Goal: Complete application form

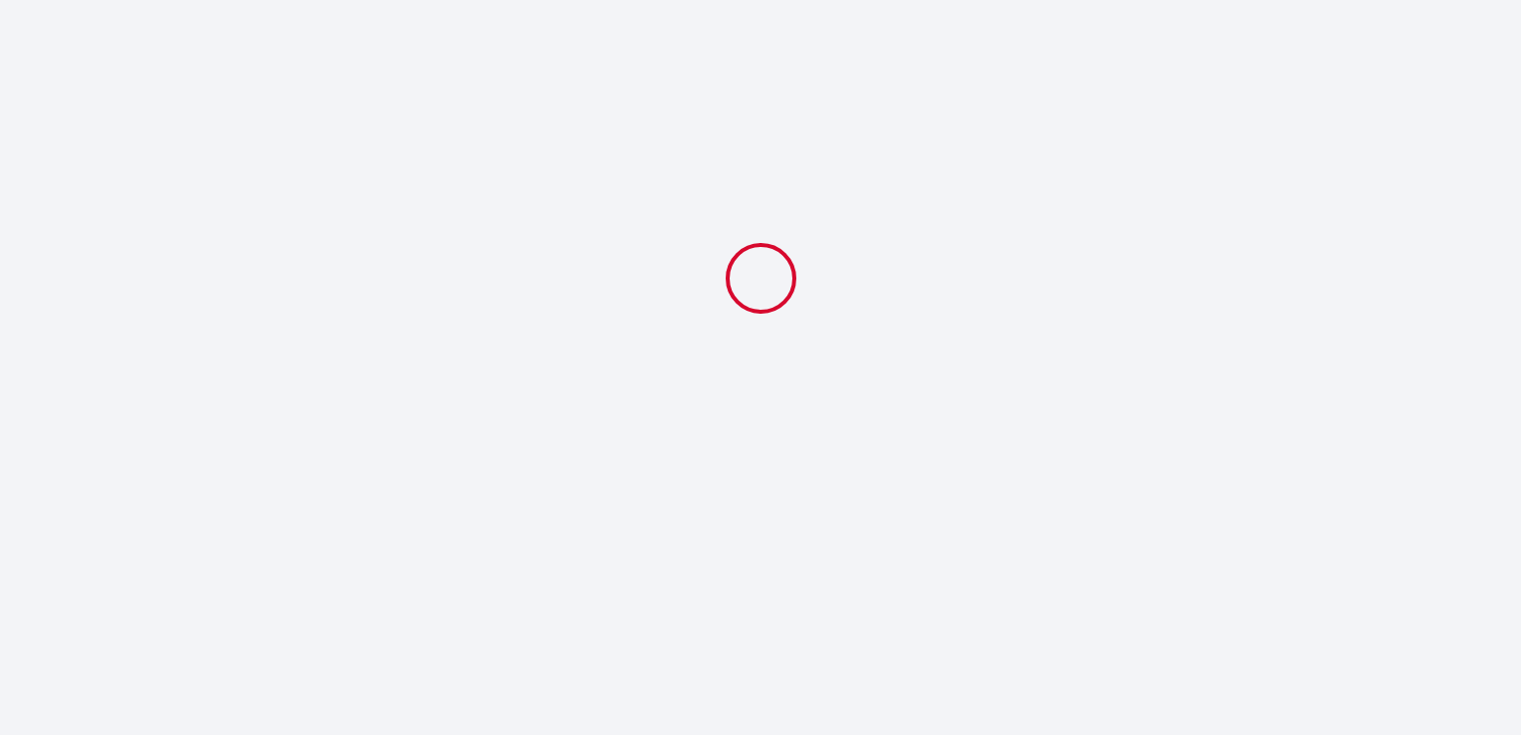
select select
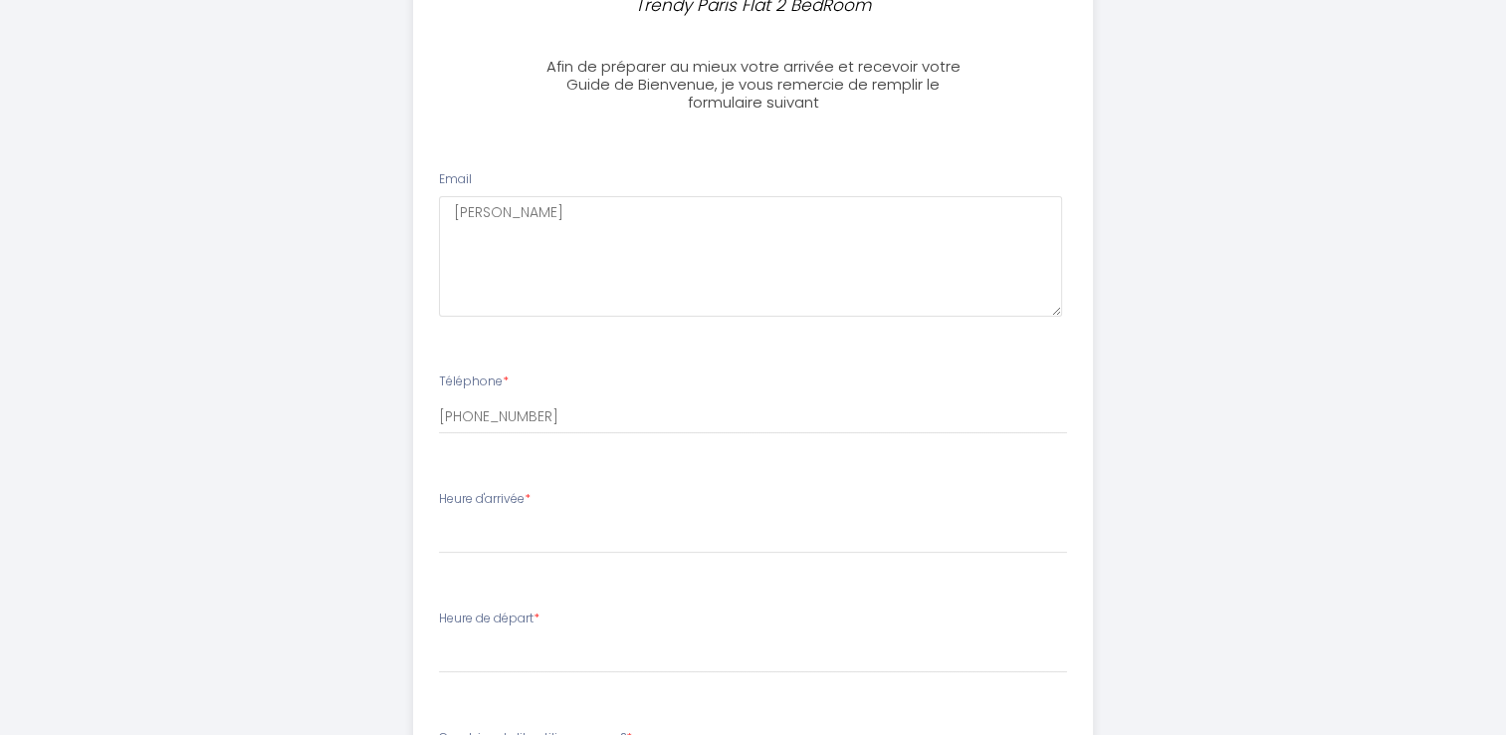
scroll to position [178, 0]
click at [578, 497] on div "Heure d'arrivée * 15:00 15:30 16:00 16:30 17:00 17:30 18:00 18:30 19:00 19:30 2…" at bounding box center [753, 520] width 628 height 64
click at [543, 489] on div "Heure d'arrivée * 15:00 15:30 16:00 16:30 17:00 17:30 18:00 18:30 19:00 19:30 2…" at bounding box center [753, 520] width 628 height 64
click at [525, 510] on div "Heure d'arrivée * 15:00 15:30 16:00 16:30 17:00 17:30 18:00 18:30 19:00 19:30 2…" at bounding box center [753, 520] width 628 height 64
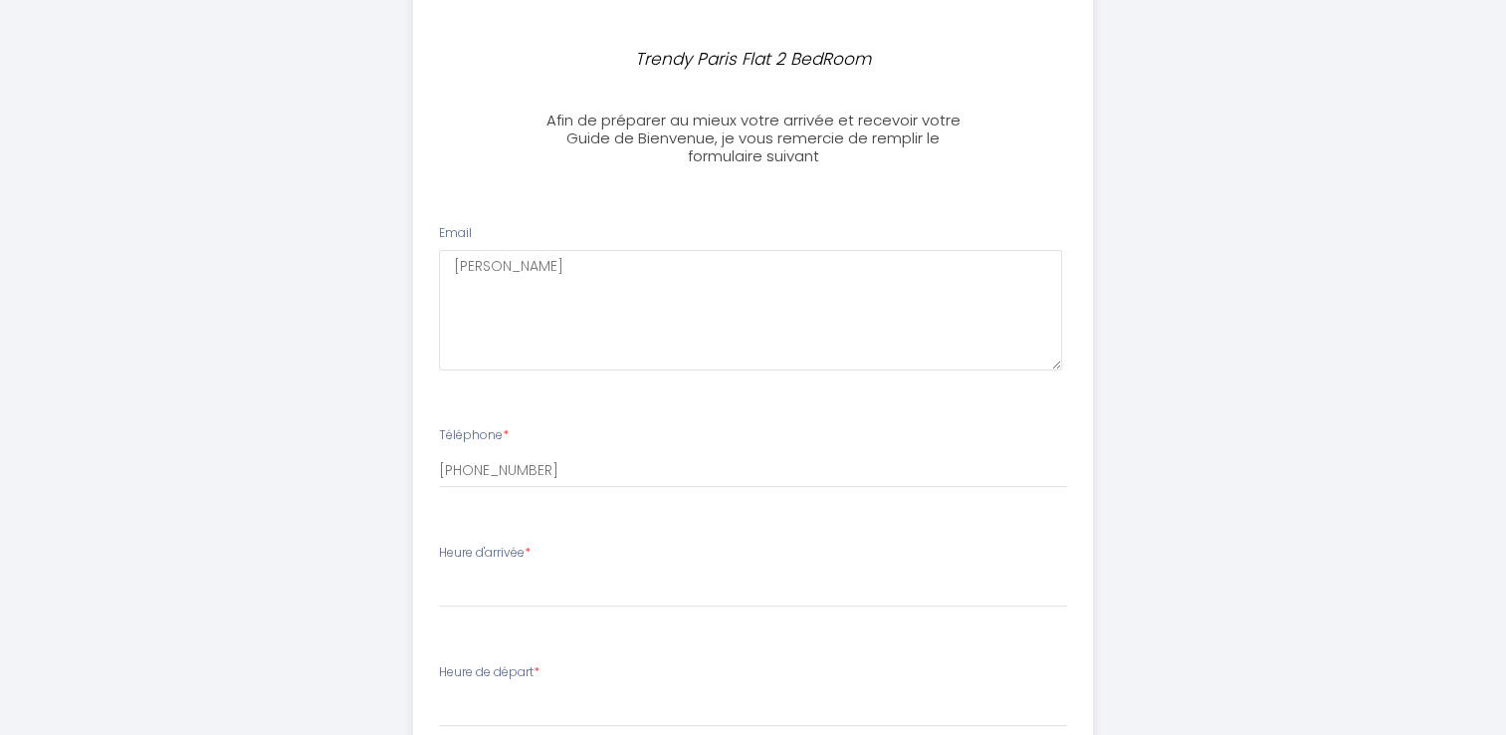
scroll to position [110, 0]
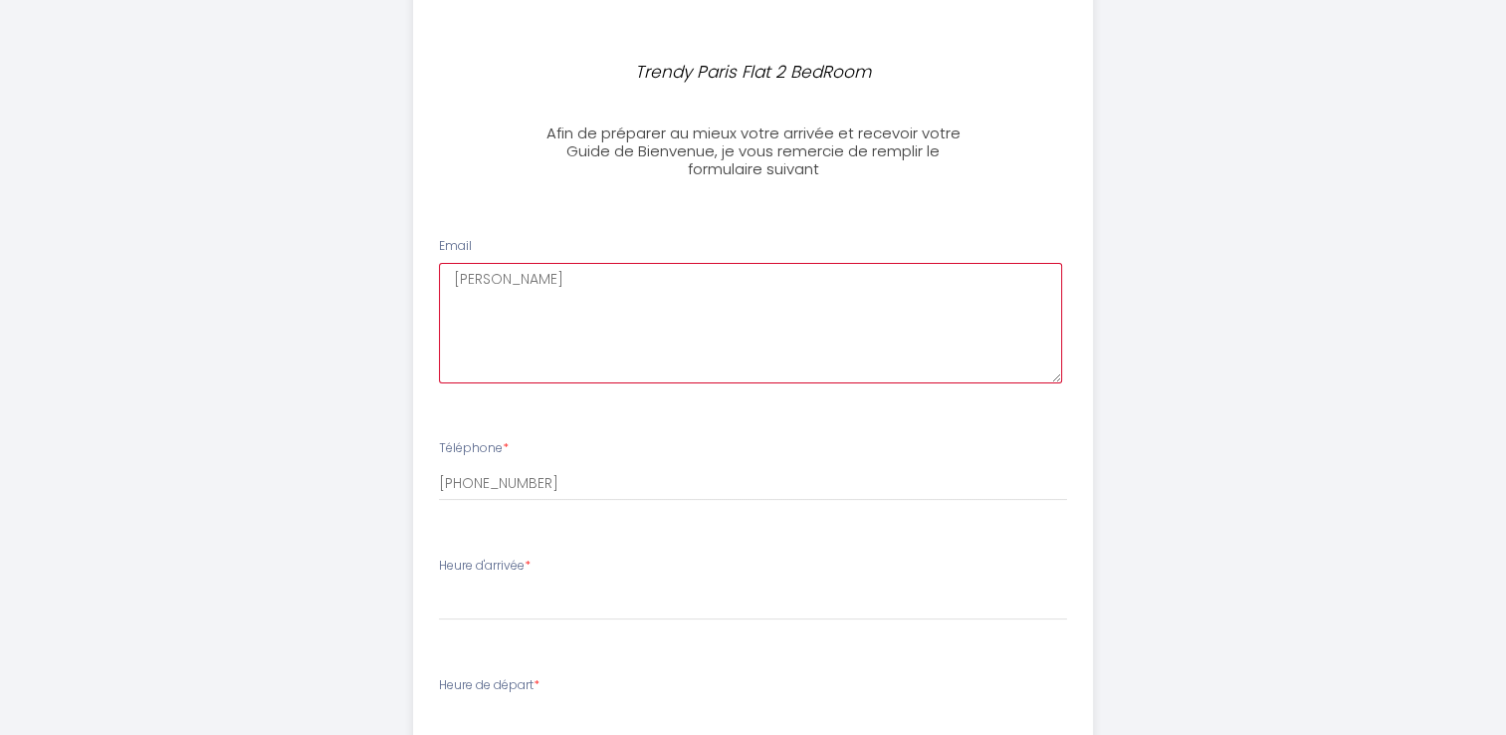
click at [502, 282] on textarea "[PERSON_NAME]" at bounding box center [750, 323] width 623 height 120
type textarea "J"
type textarea "jane@pharmabs.com"
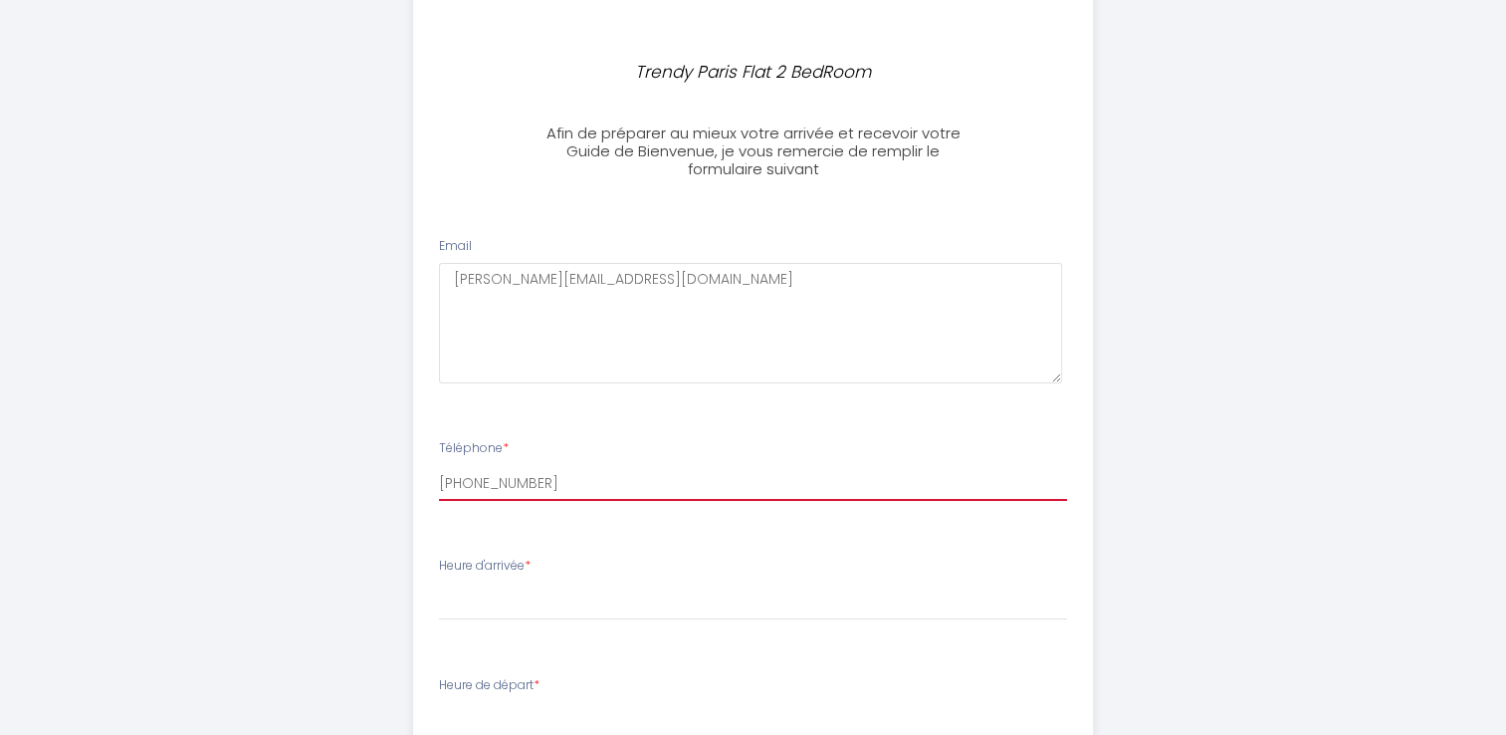
click at [560, 482] on input "[PHONE_NUMBER]" at bounding box center [753, 483] width 628 height 36
type input "[PHONE_NUMBER]"
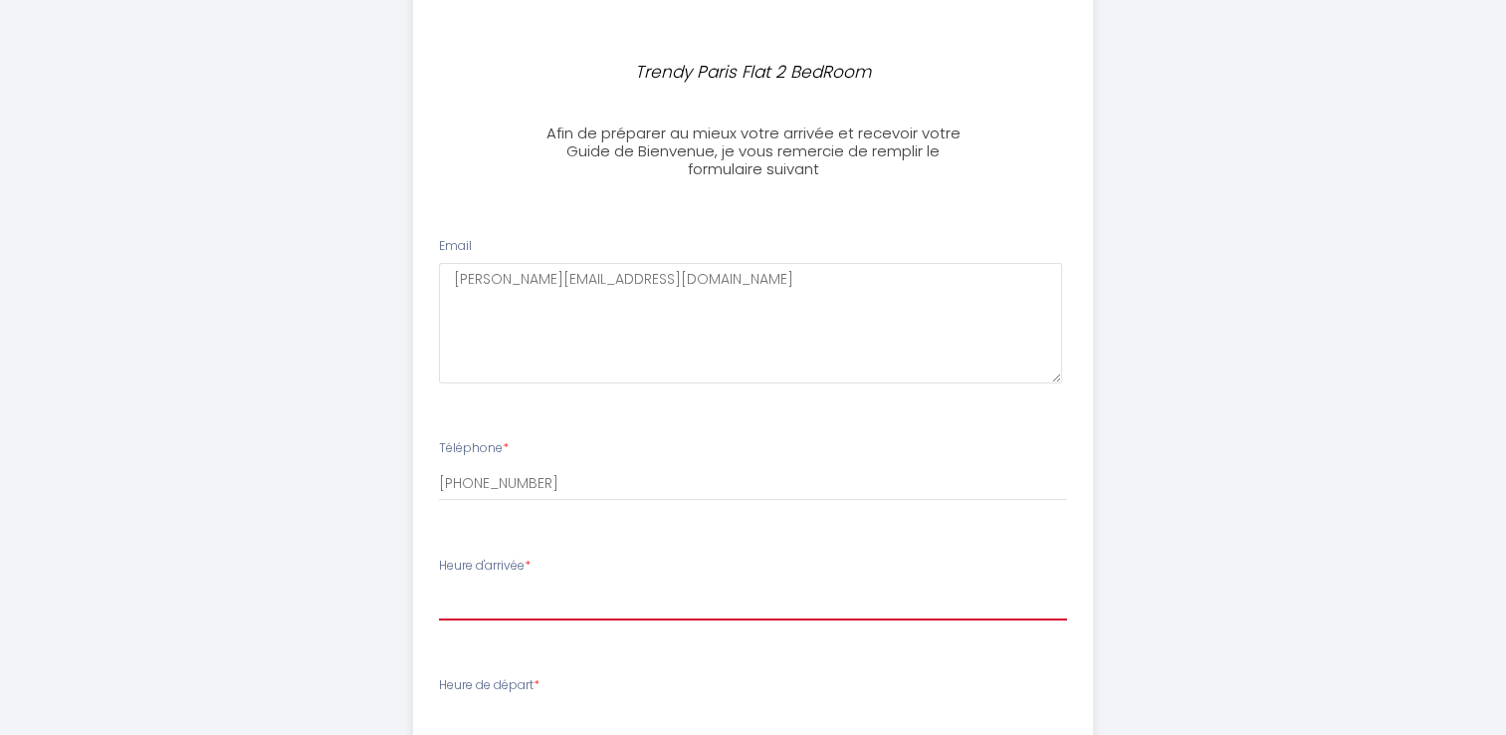
click at [484, 597] on select "15:00 15:30 16:00 16:30 17:00 17:30 18:00 18:30 19:00 19:30 20:00 20:30 21:00 2…" at bounding box center [753, 601] width 628 height 38
select select "20:00"
click at [439, 582] on select "15:00 15:30 16:00 16:30 17:00 17:30 18:00 18:30 19:00 19:30 20:00 20:30 21:00 2…" at bounding box center [753, 601] width 628 height 38
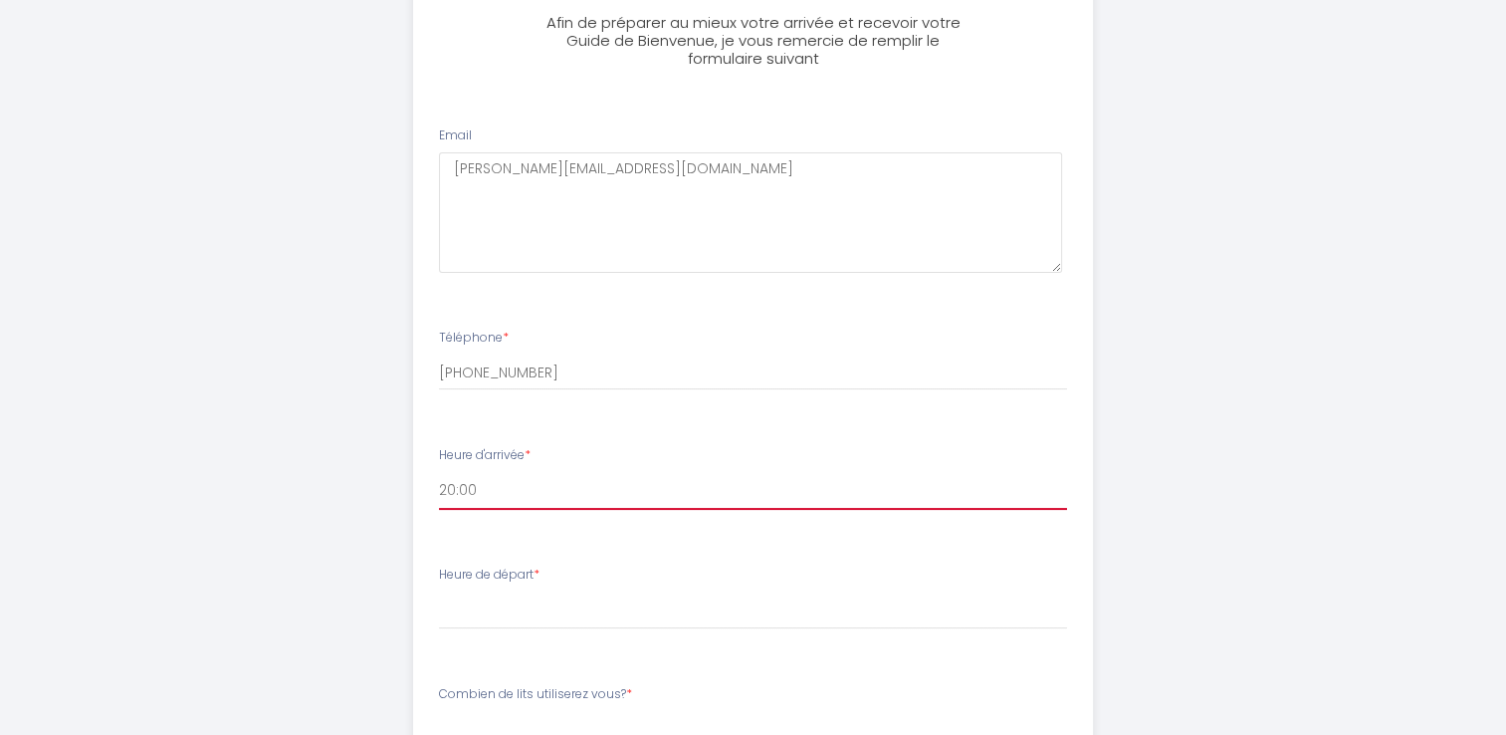
scroll to position [225, 0]
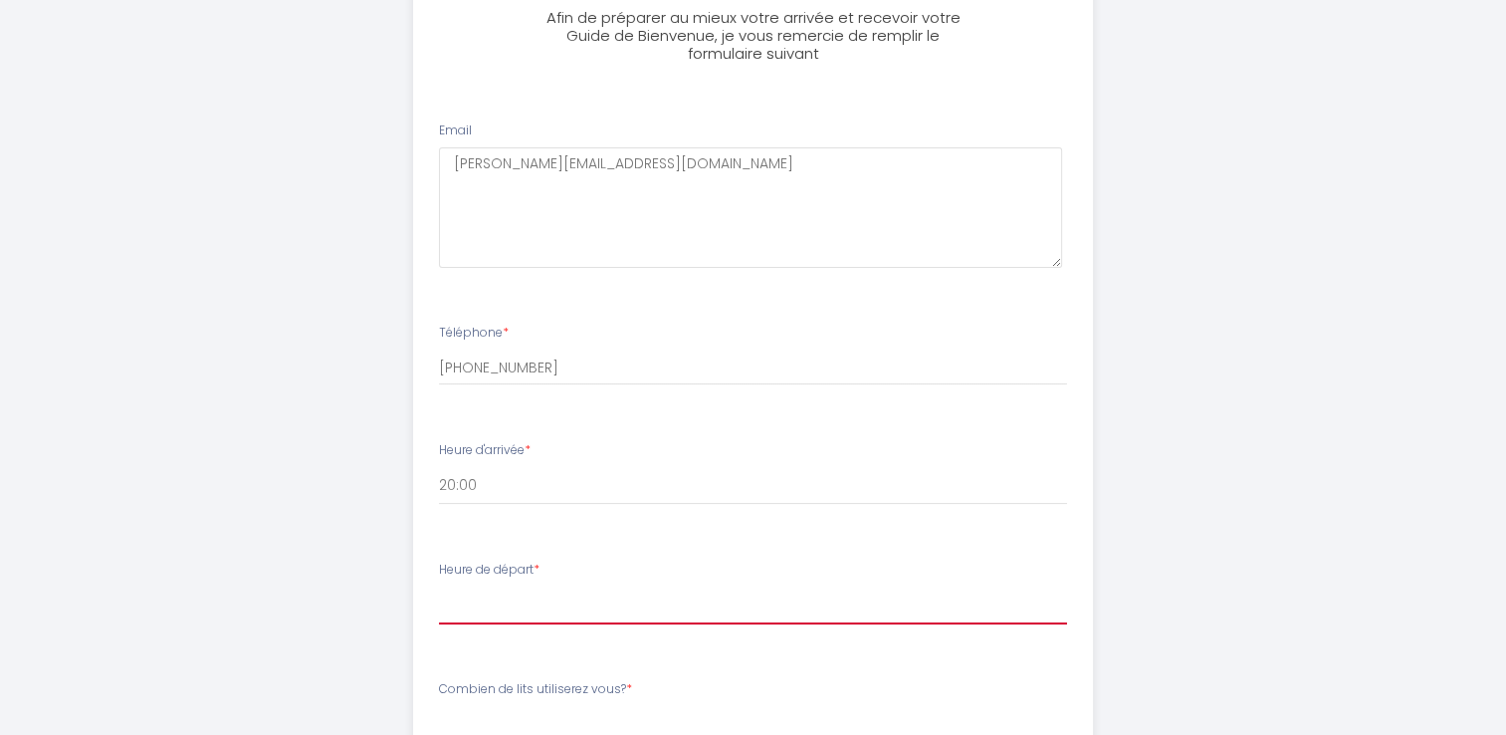
click at [526, 606] on select "00:00 00:30 01:00 01:30 02:00 02:30 03:00 03:30 04:00 04:30 05:00 05:30 06:00 0…" at bounding box center [753, 605] width 628 height 38
select select "10:00"
click at [439, 586] on select "00:00 00:30 01:00 01:30 02:00 02:30 03:00 03:30 04:00 04:30 05:00 05:30 06:00 0…" at bounding box center [753, 605] width 628 height 38
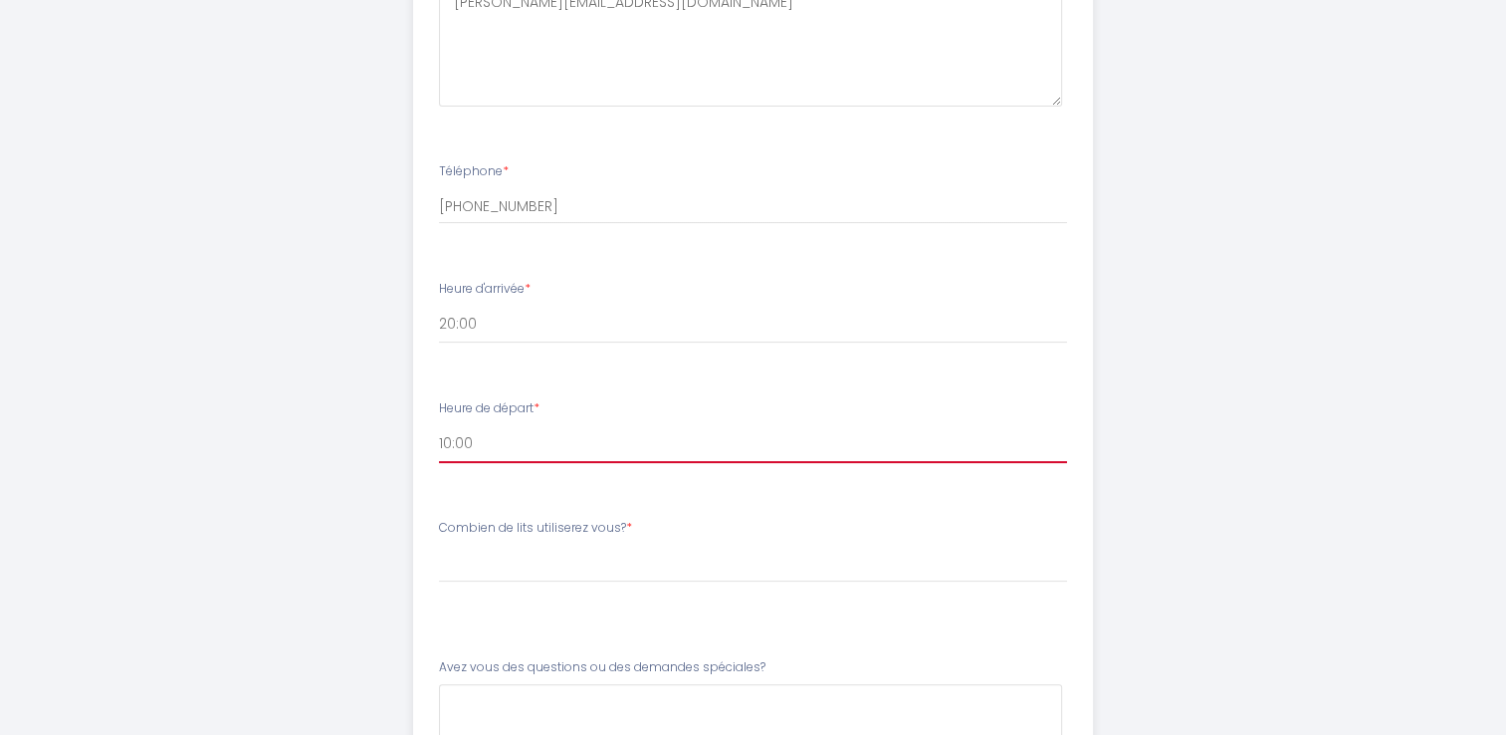
scroll to position [413, 0]
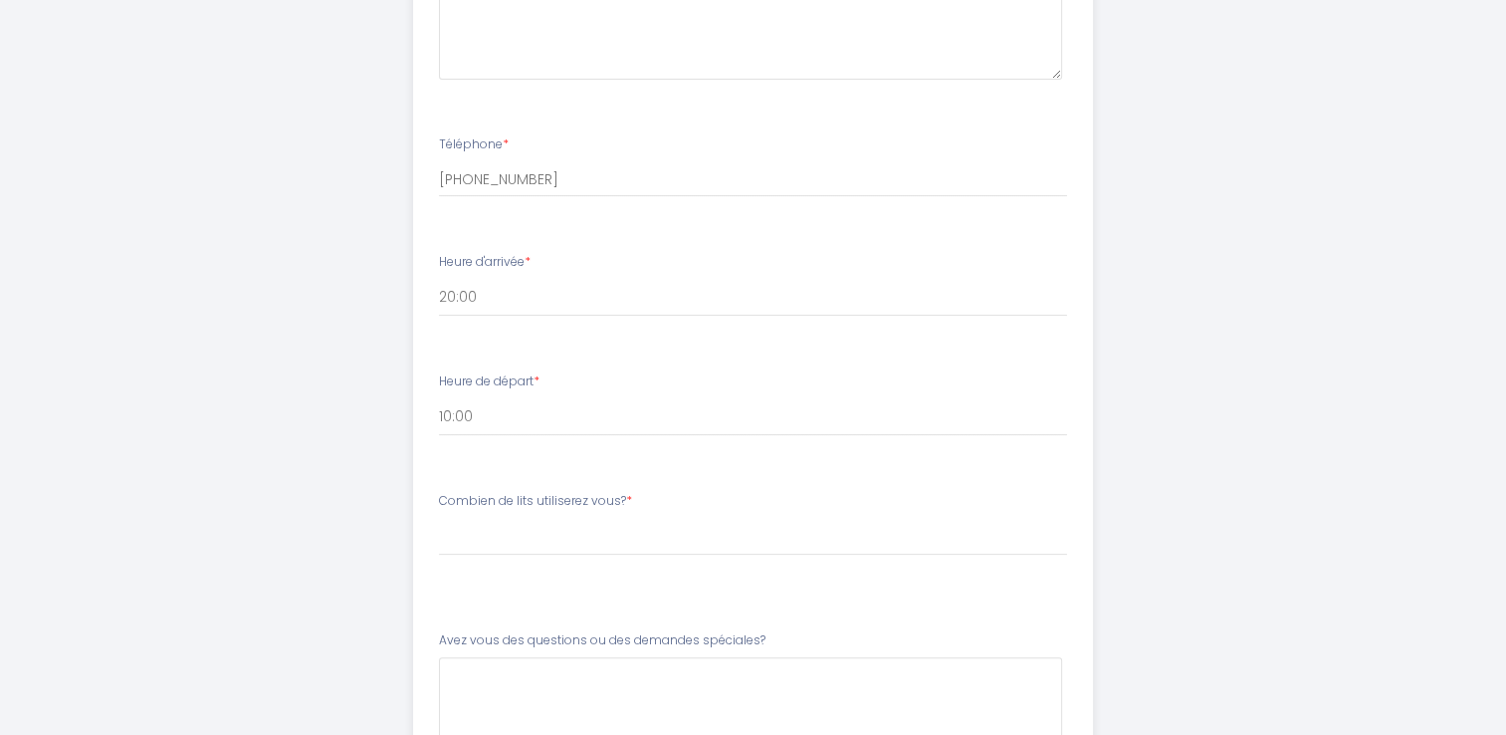
click at [510, 569] on div "Combien de lits utiliserez vous? * [PERSON_NAME] de lits utiliserez vous? 1 lit…" at bounding box center [753, 534] width 654 height 84
click at [500, 541] on select "[PERSON_NAME] de lits utiliserez vous? 1 lit Queen Size,1 lit Queen size+1 cana…" at bounding box center [753, 537] width 628 height 38
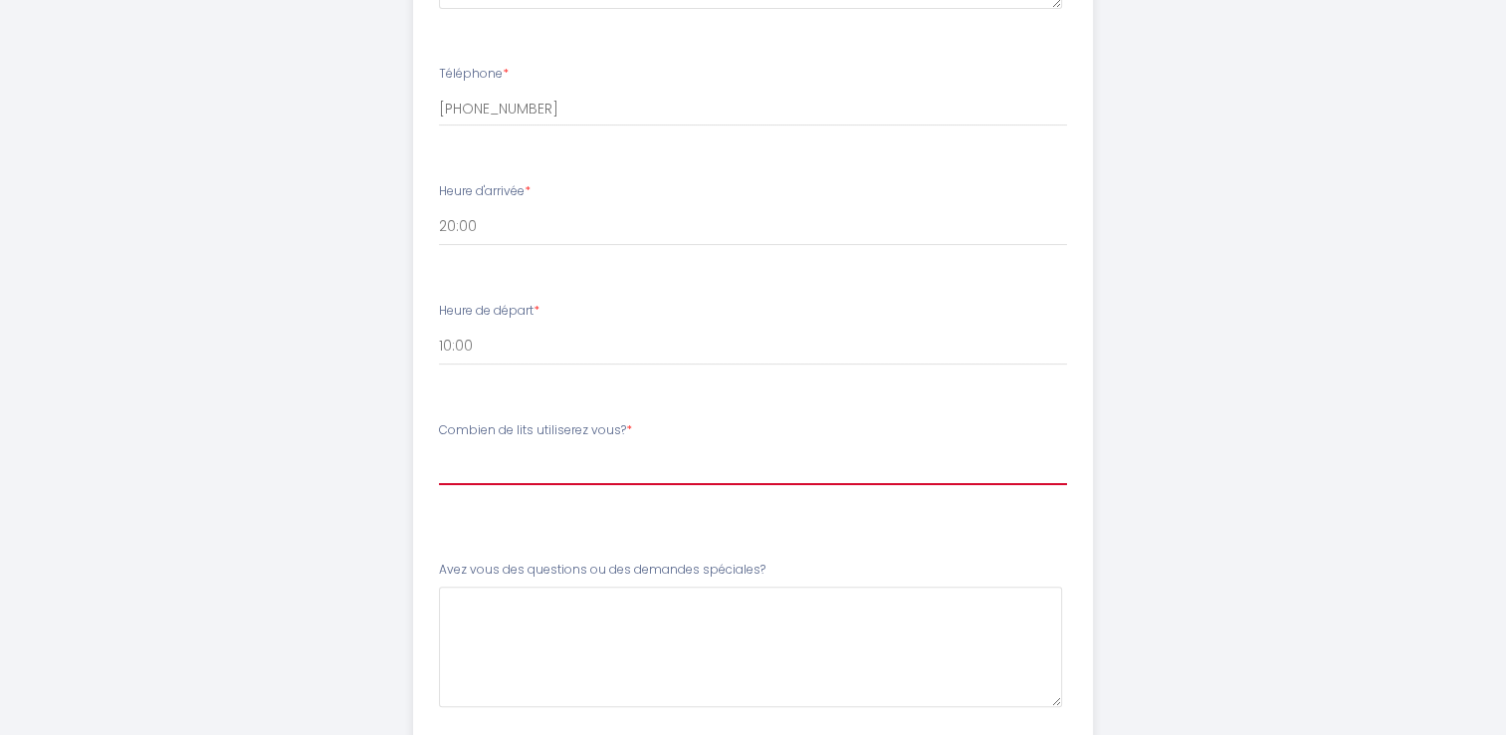
scroll to position [486, 0]
click at [490, 470] on select "[PERSON_NAME] de lits utiliserez vous? 1 lit Queen Size,1 lit Queen size+1 cana…" at bounding box center [753, 464] width 628 height 38
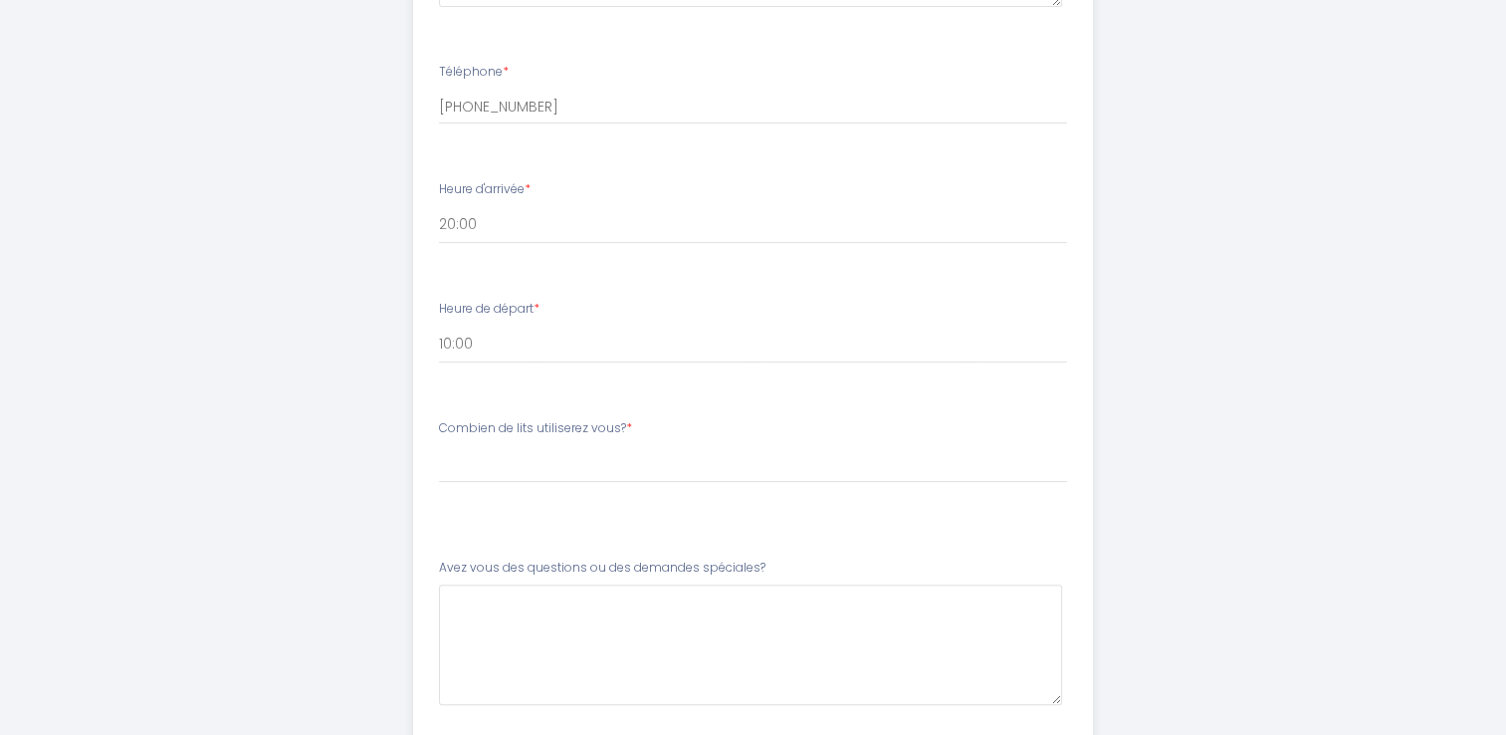
drag, startPoint x: 580, startPoint y: 2, endPoint x: 812, endPoint y: 372, distance: 437.1
click at [812, 372] on li "Heure de départ * 00:00 00:30 01:00 01:30 02:00 02:30 03:00 03:30 04:00 04:30 0…" at bounding box center [753, 342] width 678 height 108
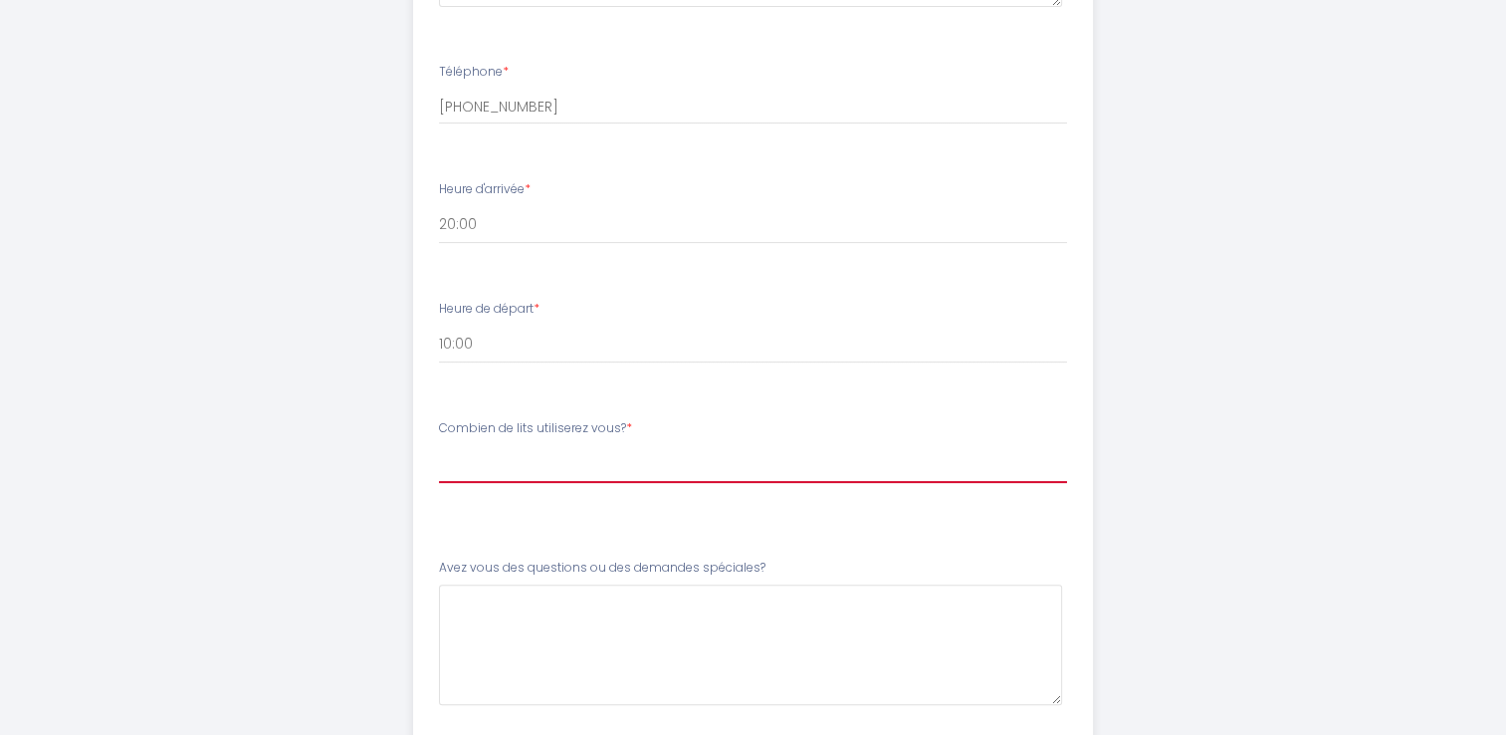
click at [521, 452] on select "[PERSON_NAME] de lits utiliserez vous? 1 lit Queen Size,1 lit Queen size+1 cana…" at bounding box center [753, 464] width 628 height 38
click at [439, 445] on select "[PERSON_NAME] de lits utiliserez vous? 1 lit Queen Size,1 lit Queen size+1 cana…" at bounding box center [753, 464] width 628 height 38
click at [443, 464] on select "[PERSON_NAME] de lits utiliserez vous? 1 lit Queen Size,1 lit Queen size+1 cana…" at bounding box center [753, 464] width 628 height 38
select select "1 lit Queen Size,1 lit Queen size+1 canapé lit simple,1 lit double,1 lit Queen …"
click at [439, 445] on select "[PERSON_NAME] de lits utiliserez vous? 1 lit Queen Size,1 lit Queen size+1 cana…" at bounding box center [753, 464] width 628 height 38
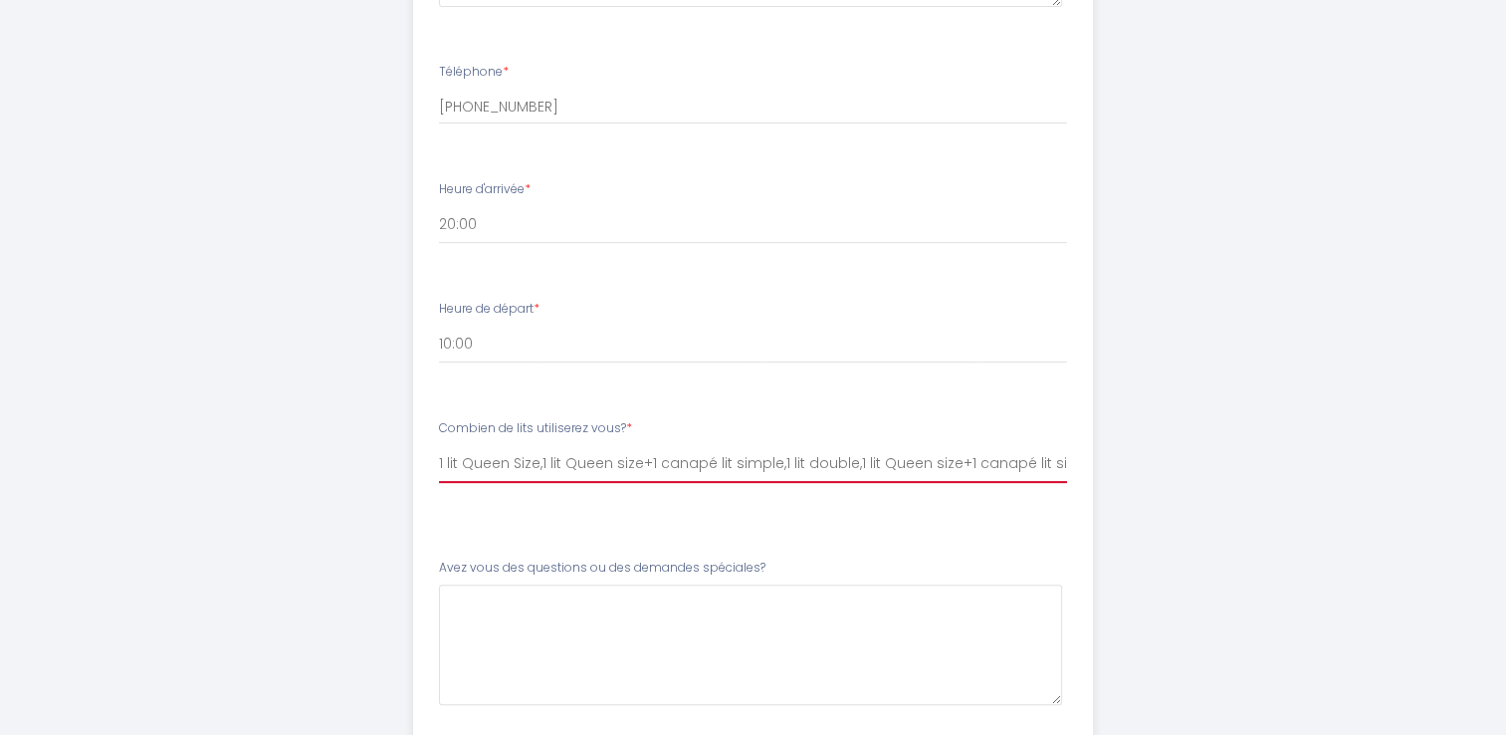
click at [468, 464] on select "[PERSON_NAME] de lits utiliserez vous? 1 lit Queen Size,1 lit Queen size+1 cana…" at bounding box center [753, 464] width 628 height 38
click at [439, 445] on select "[PERSON_NAME] de lits utiliserez vous? 1 lit Queen Size,1 lit Queen size+1 cana…" at bounding box center [753, 464] width 628 height 38
click at [836, 468] on select "[PERSON_NAME] de lits utiliserez vous? 1 lit Queen Size,1 lit Queen size+1 cana…" at bounding box center [753, 464] width 628 height 38
click at [826, 457] on select "[PERSON_NAME] de lits utiliserez vous? 1 lit Queen Size,1 lit Queen size+1 cana…" at bounding box center [753, 464] width 628 height 38
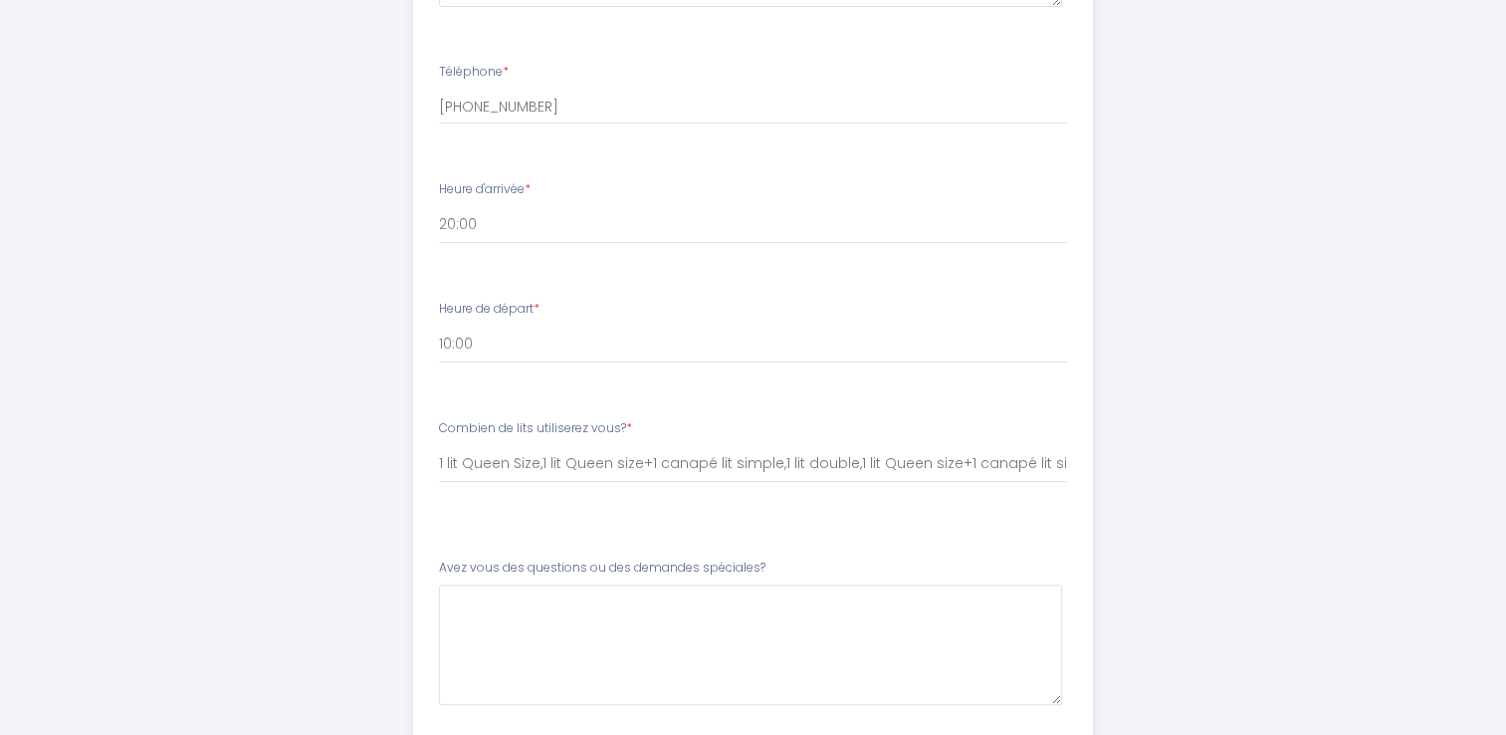
drag, startPoint x: 437, startPoint y: 456, endPoint x: 1091, endPoint y: 457, distance: 654.2
click at [1091, 457] on li "Combien de lits utiliserez vous? * [PERSON_NAME] de lits utiliserez vous? 1 lit…" at bounding box center [753, 470] width 678 height 127
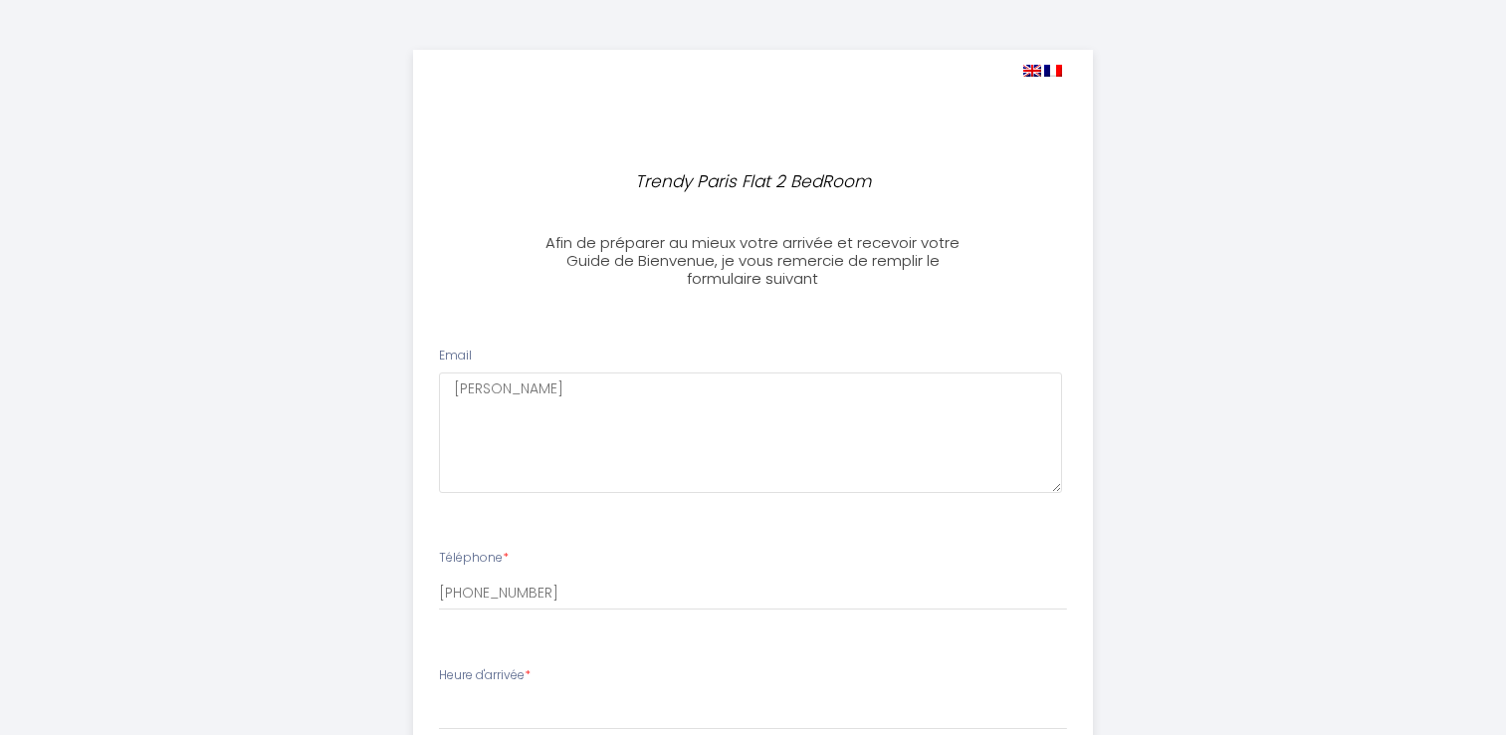
select select
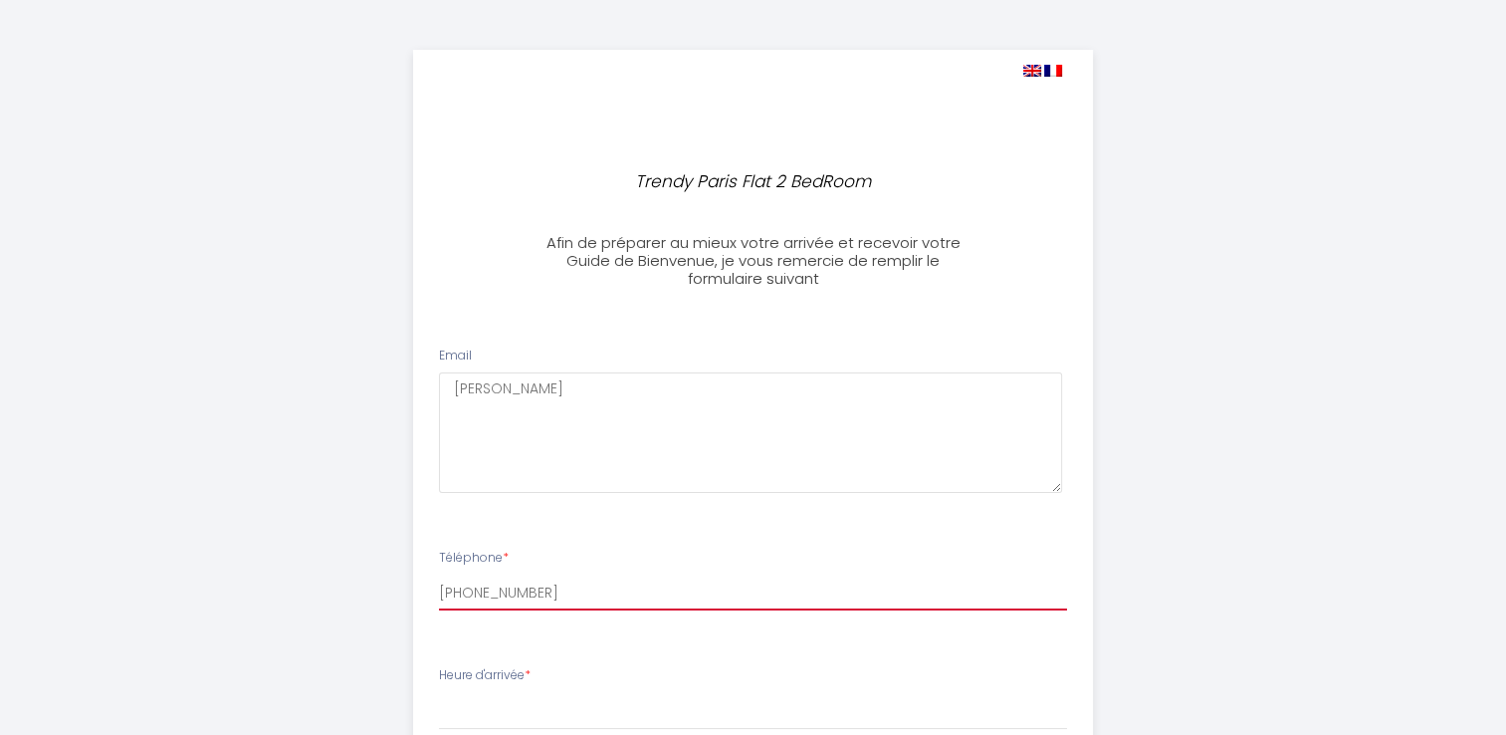
click at [566, 591] on input "[PHONE_NUMBER]" at bounding box center [753, 593] width 628 height 36
type input "[PHONE_NUMBER]"
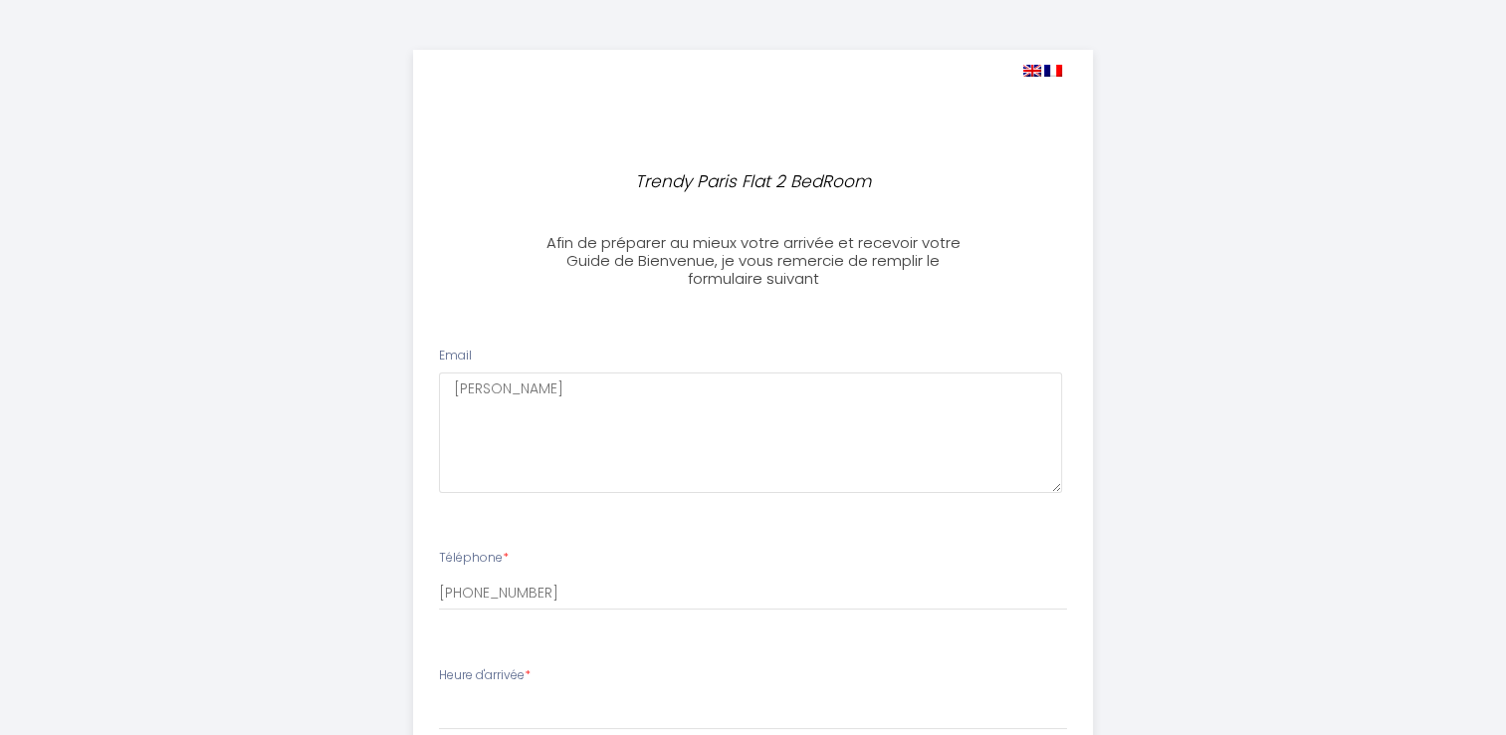
click at [684, 687] on div "Heure d'arrivée * 15:00 15:30 16:00 16:30 17:00 17:30 18:00 18:30 19:00 19:30 2…" at bounding box center [753, 698] width 628 height 64
click at [511, 692] on select "15:00 15:30 16:00 16:30 17:00 17:30 18:00 18:30 19:00 19:30 20:00 20:30 21:00 2…" at bounding box center [753, 711] width 628 height 38
select select "20:00"
click at [439, 692] on select "15:00 15:30 16:00 16:30 17:00 17:30 18:00 18:30 19:00 19:30 20:00 20:30 21:00 2…" at bounding box center [753, 711] width 628 height 38
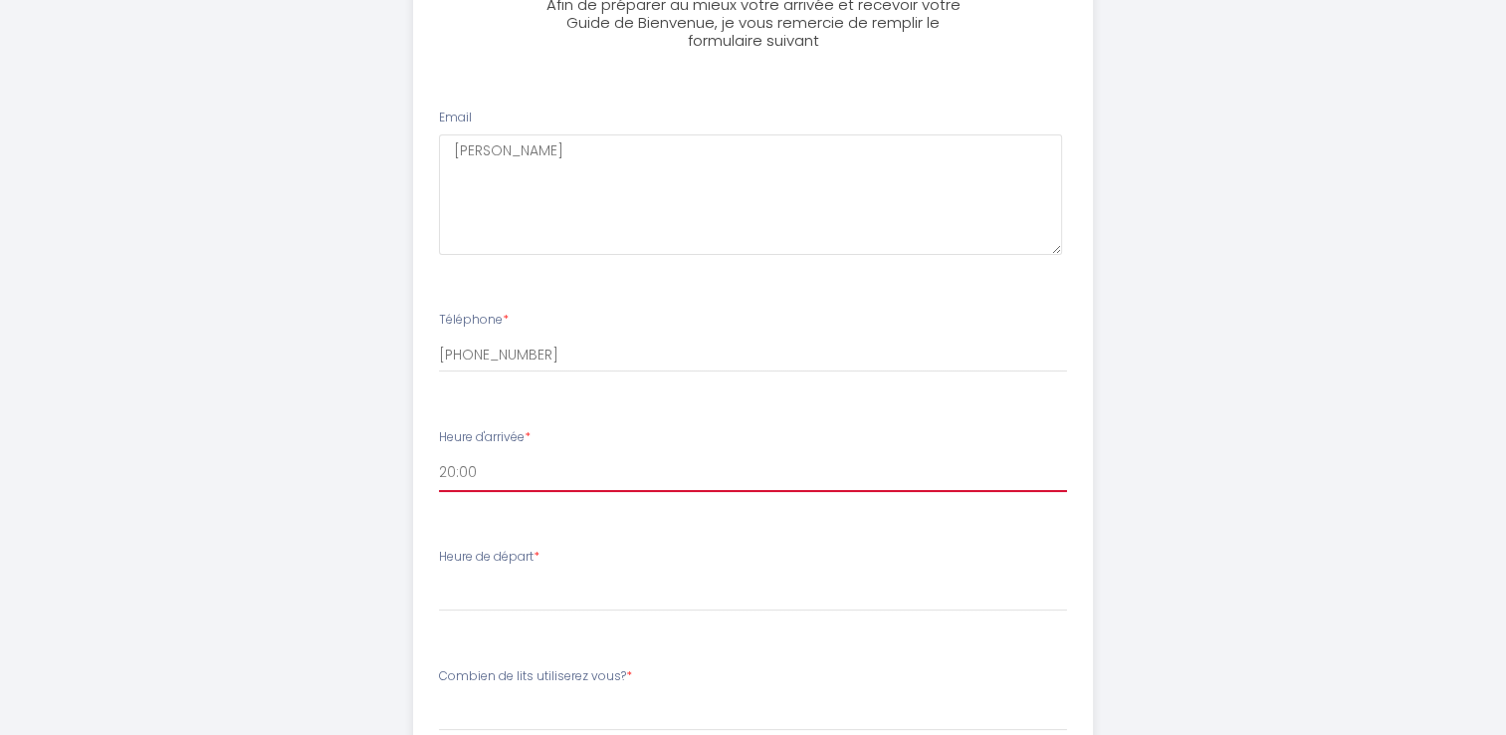
scroll to position [258, 0]
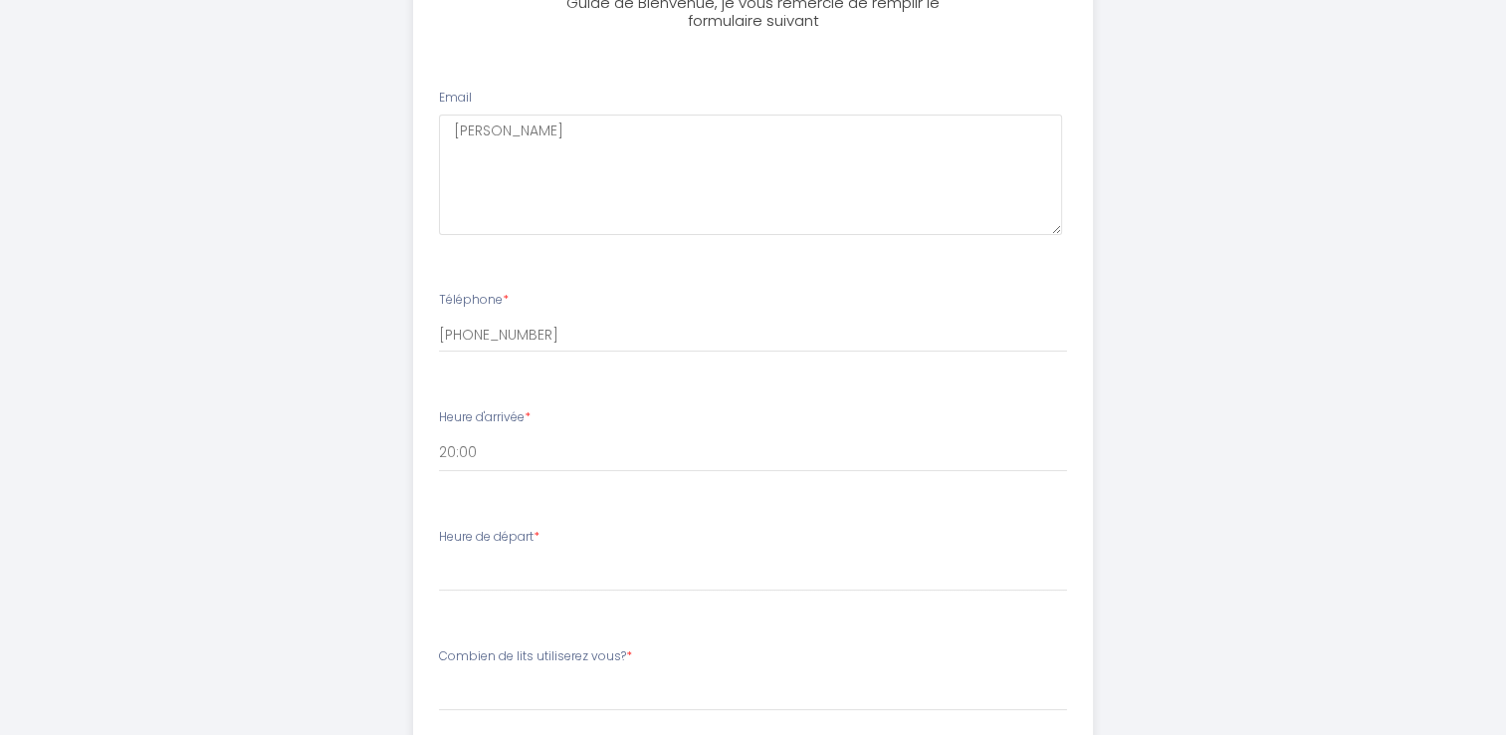
click at [568, 539] on div "Heure de départ * 00:00 00:30 01:00 01:30 02:00 02:30 03:00 03:30 04:00 04:30 0…" at bounding box center [753, 560] width 628 height 64
click at [501, 551] on div "Heure de départ * 00:00 00:30 01:00 01:30 02:00 02:30 03:00 03:30 04:00 04:30 0…" at bounding box center [753, 560] width 628 height 64
click at [507, 536] on label "Heure de départ *" at bounding box center [489, 537] width 101 height 19
click at [525, 584] on select "00:00 00:30 01:00 01:30 02:00 02:30 03:00 03:30 04:00 04:30 05:00 05:30 06:00 0…" at bounding box center [753, 573] width 628 height 38
select select "10:00"
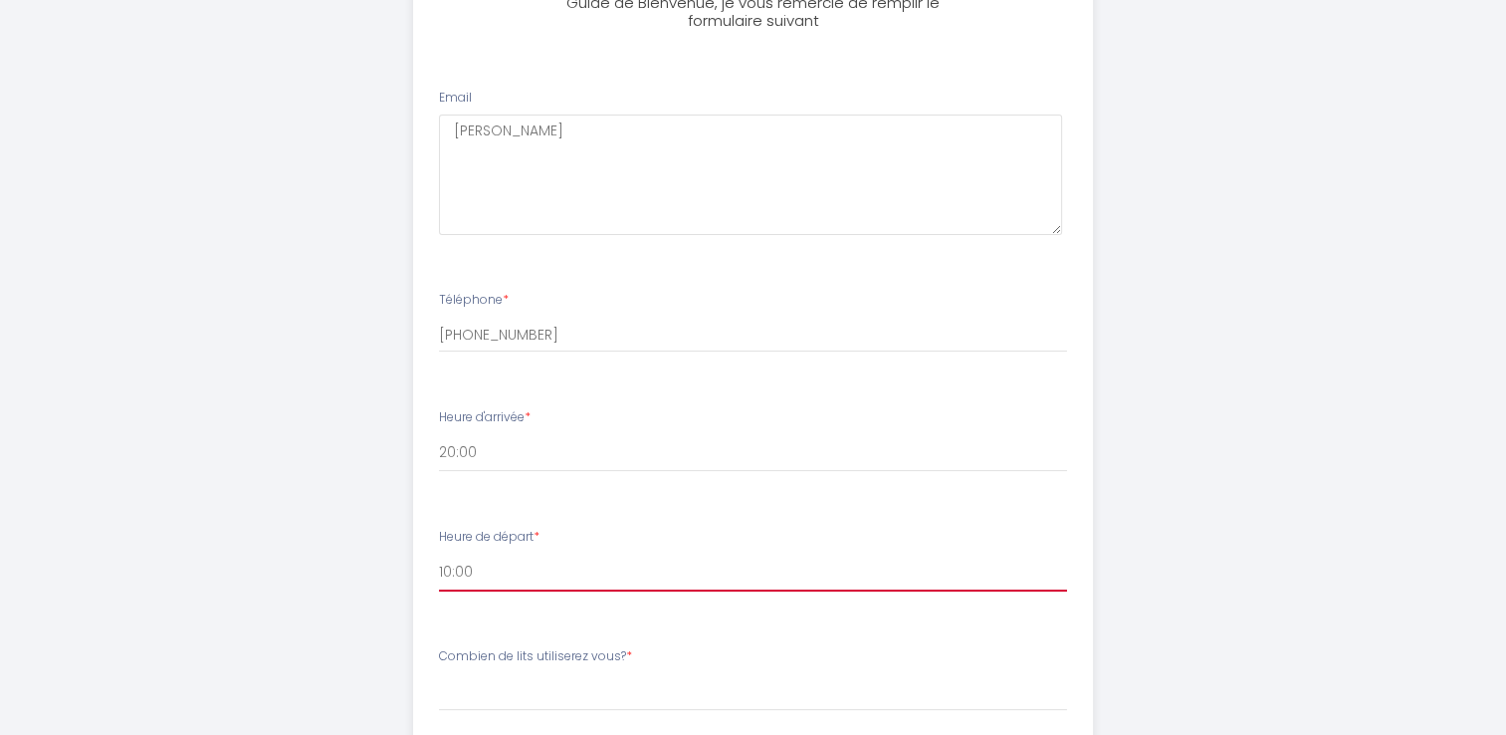
click at [439, 554] on select "00:00 00:30 01:00 01:30 02:00 02:30 03:00 03:30 04:00 04:30 05:00 05:30 06:00 0…" at bounding box center [753, 573] width 628 height 38
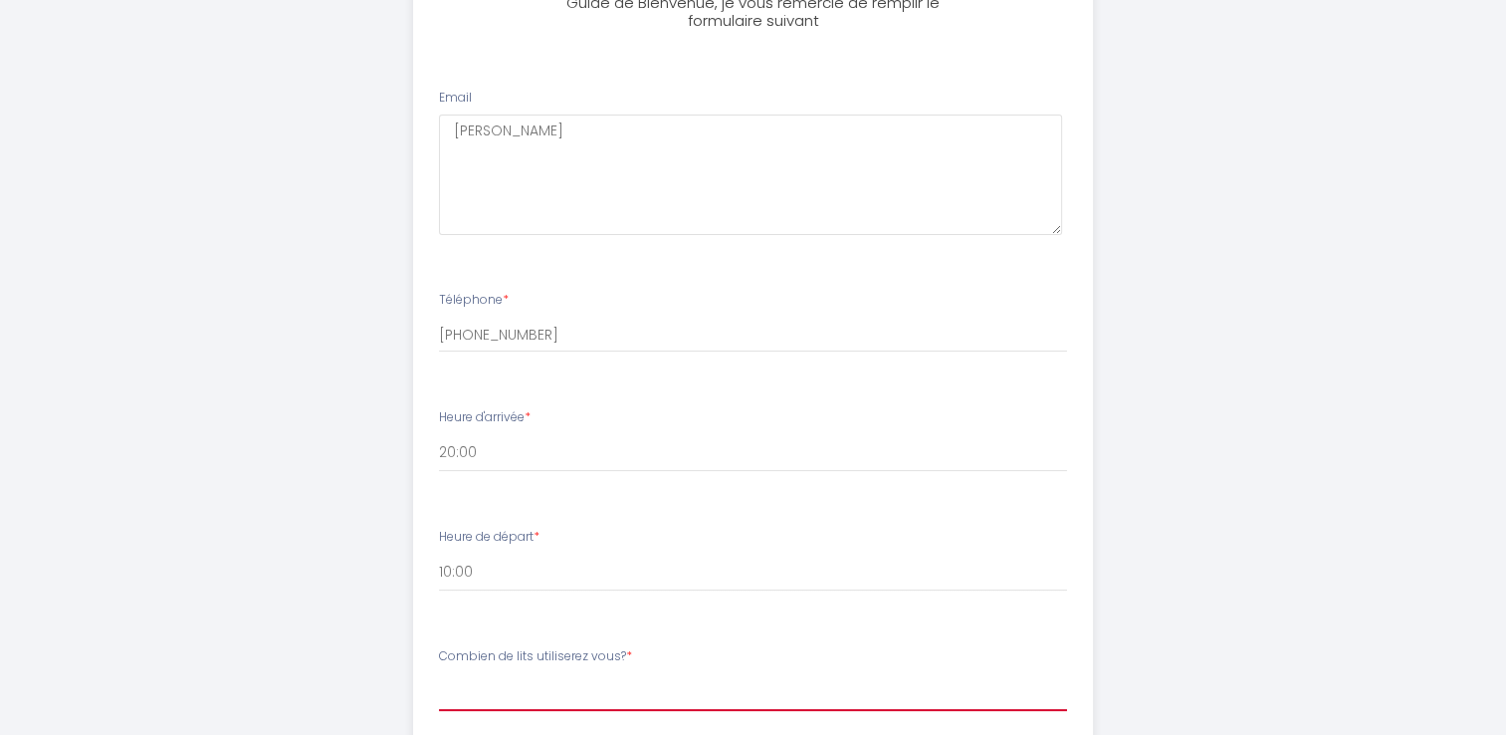
click at [556, 691] on select "[PERSON_NAME] de lits utiliserez vous? 1 lit Queen Size,1 lit Queen size+1 cana…" at bounding box center [753, 692] width 628 height 38
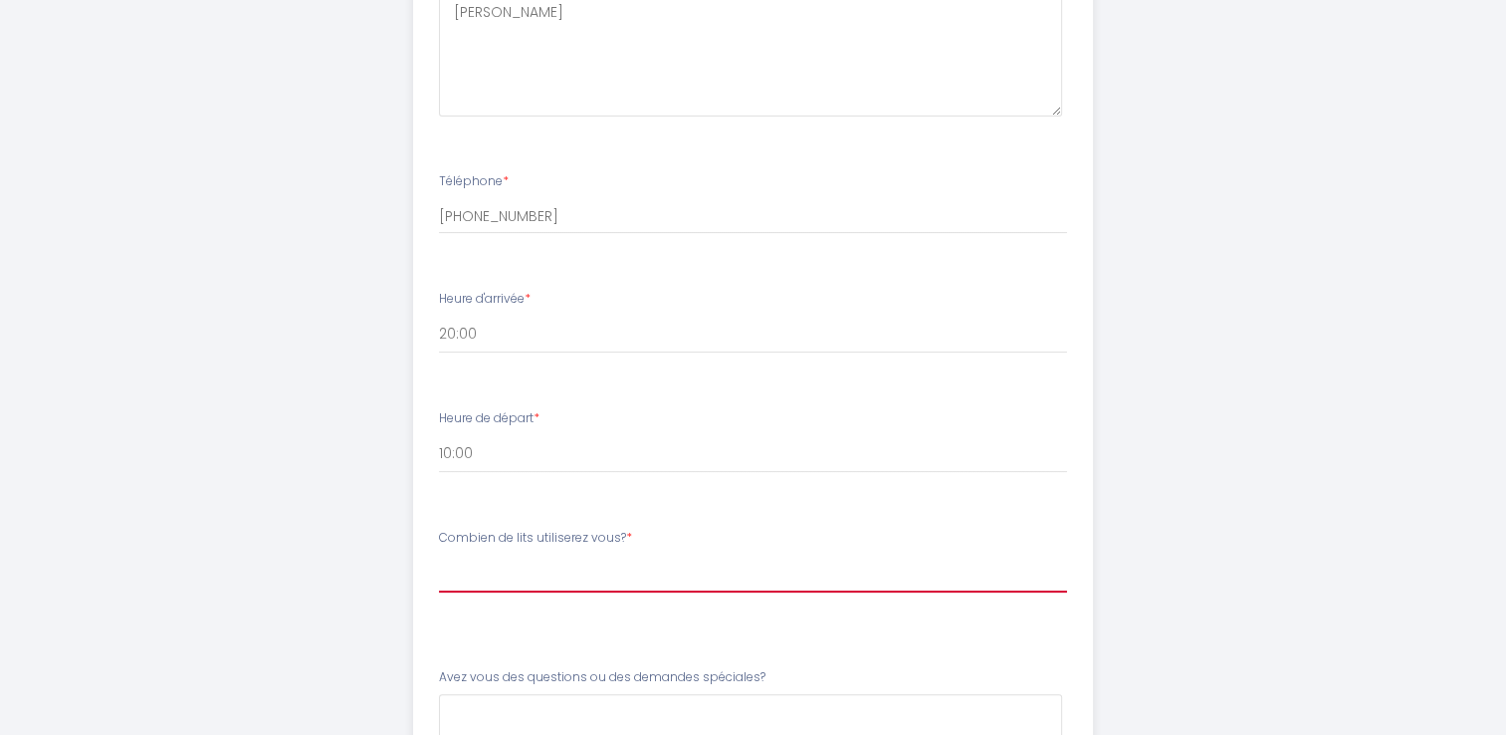
scroll to position [413, 0]
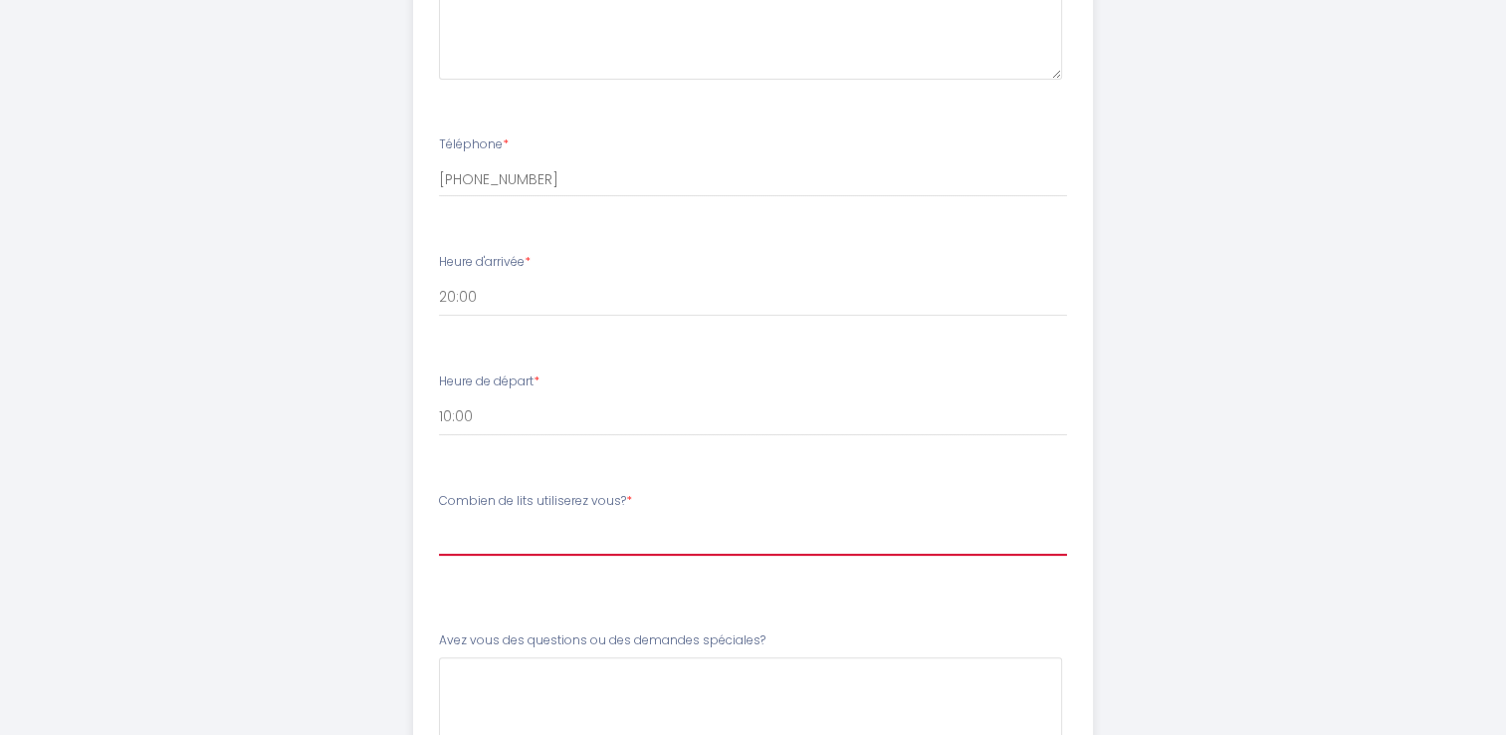
click at [494, 536] on select "[PERSON_NAME] de lits utiliserez vous? 1 lit Queen Size,1 lit Queen size+1 cana…" at bounding box center [753, 537] width 628 height 38
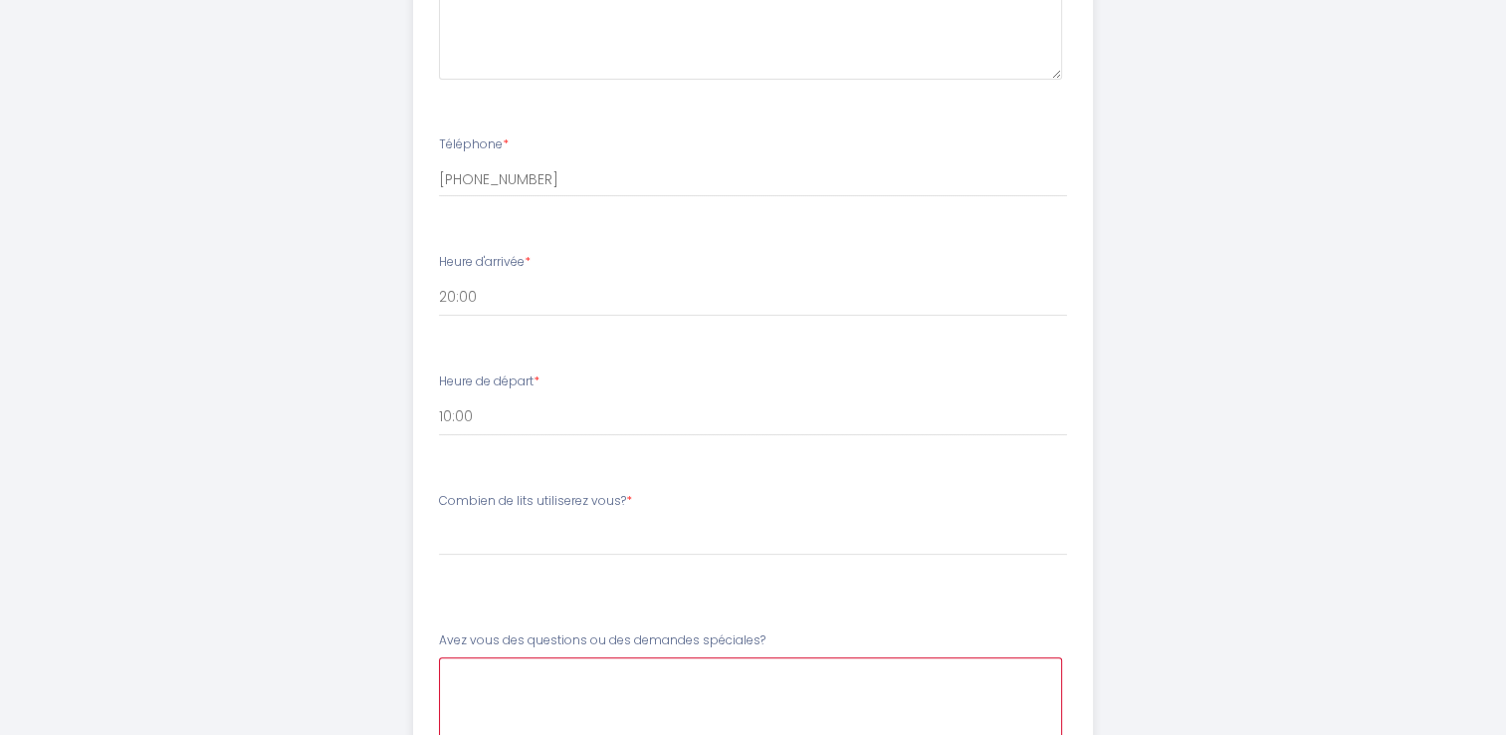
click at [523, 672] on spéciales\?5 at bounding box center [750, 717] width 623 height 120
paste spéciales\?5 "Nous avons besoin de deux lits Queen Size"
click at [797, 675] on spéciales\?5 "Nous avons besoin de deux lits Queen Size en chaque lit" at bounding box center [750, 717] width 623 height 120
drag, startPoint x: 797, startPoint y: 675, endPoint x: 740, endPoint y: 705, distance: 64.1
click at [740, 705] on spéciales\?5 "Nous avons besoin de deux lits Queen Size en chaque lit" at bounding box center [750, 717] width 623 height 120
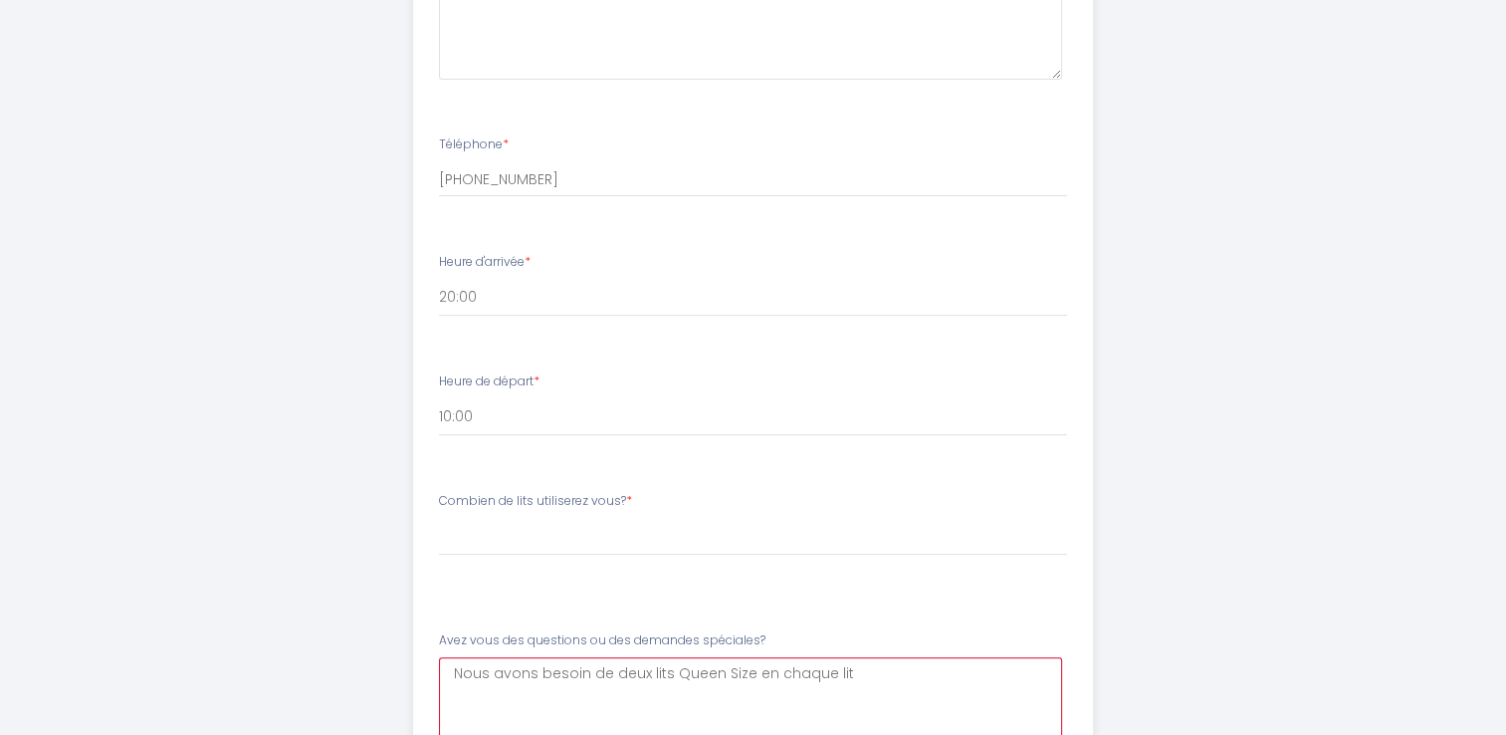
click at [767, 675] on spéciales\?5 "Nous avons besoin de deux lits Queen Size en chaque lit" at bounding box center [750, 717] width 623 height 120
click at [861, 671] on spéciales\?5 "Nous avons besoin de deux lits Queen Size dans chaque lit" at bounding box center [750, 717] width 623 height 120
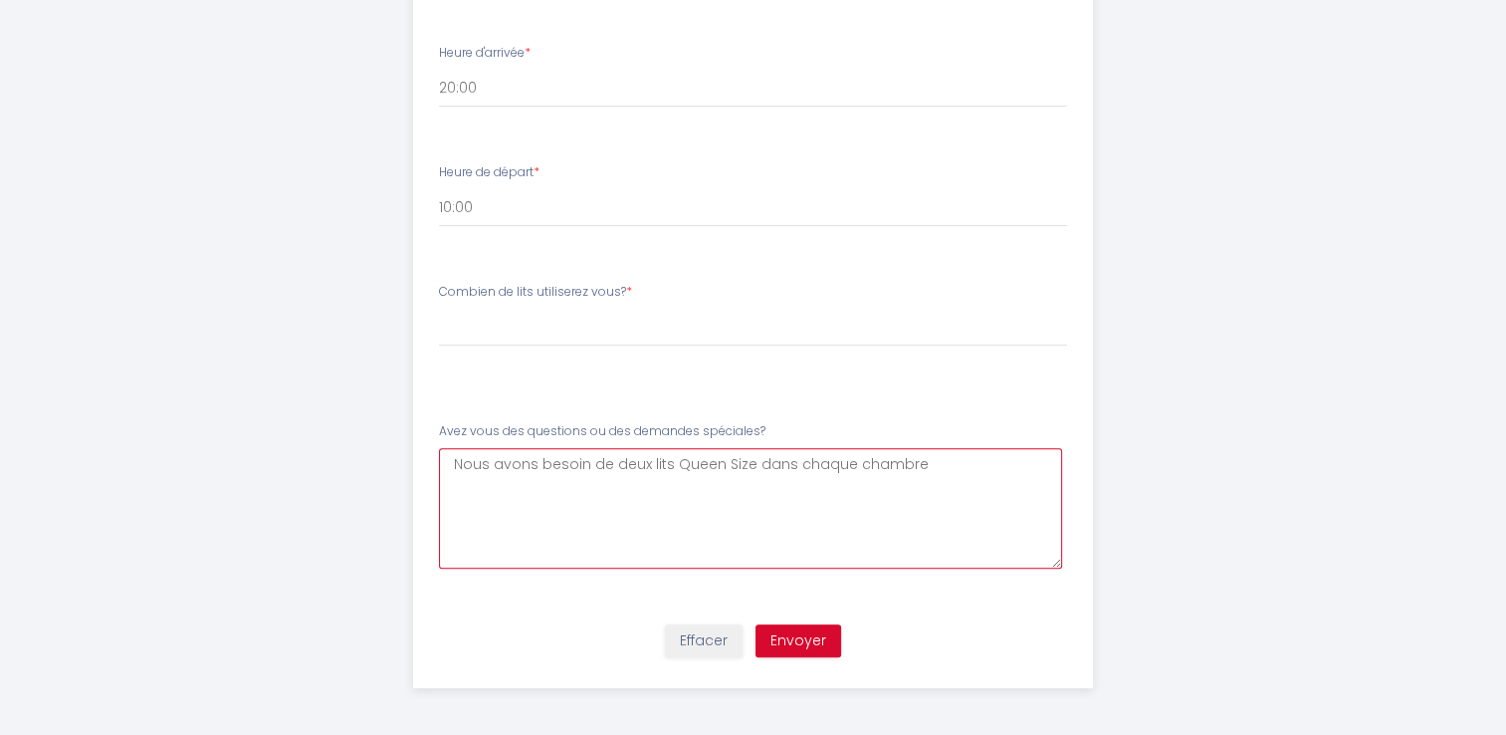
scroll to position [623, 0]
click at [642, 465] on spéciales\?5 "Nous avons besoin de deux lits Queen Size dans chaque chambre" at bounding box center [750, 507] width 623 height 120
click at [651, 464] on spéciales\?5 "Nous avons besoin de un lits Queen Size dans chaque chambre" at bounding box center [750, 507] width 623 height 120
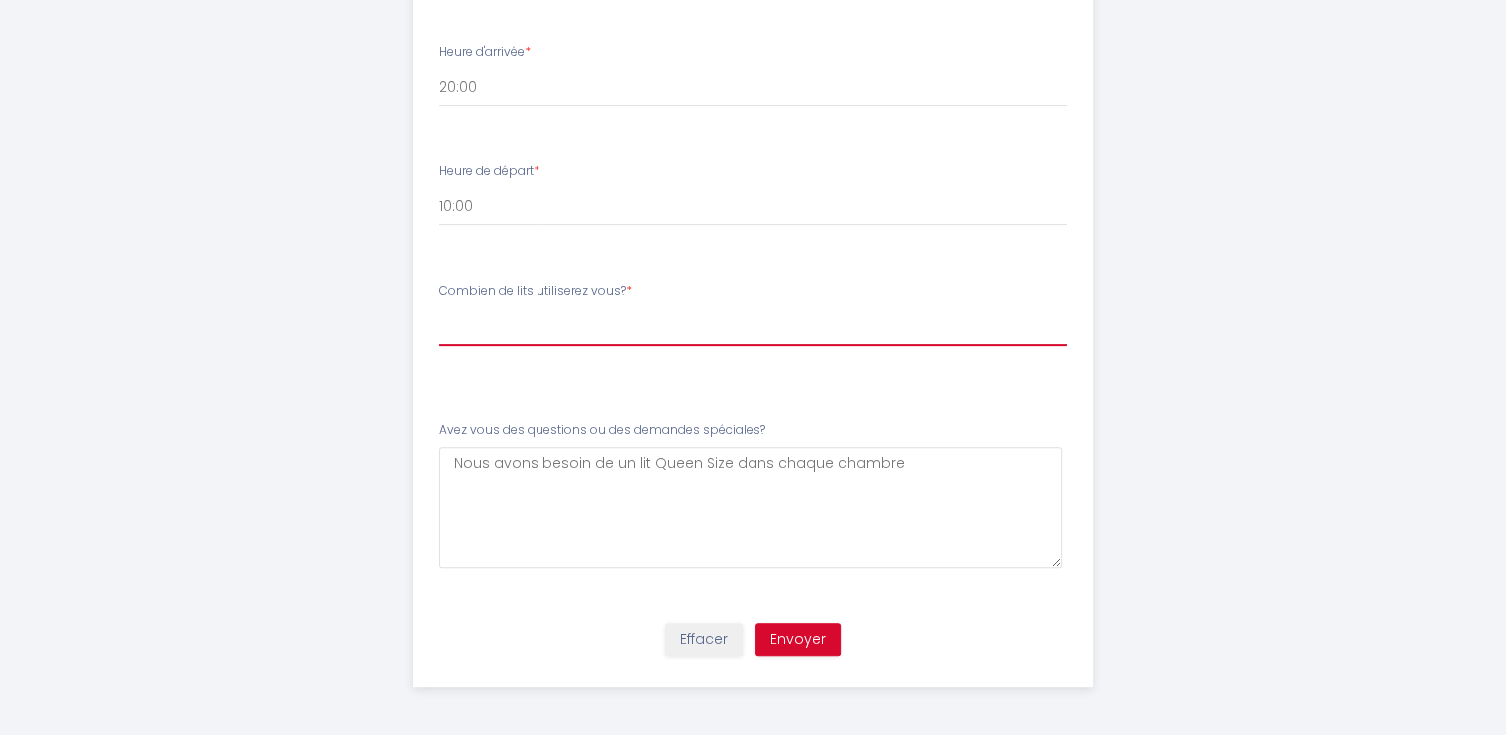
click at [588, 309] on select "[PERSON_NAME] de lits utiliserez vous? 1 lit Queen Size,1 lit Queen size+1 cana…" at bounding box center [753, 327] width 628 height 38
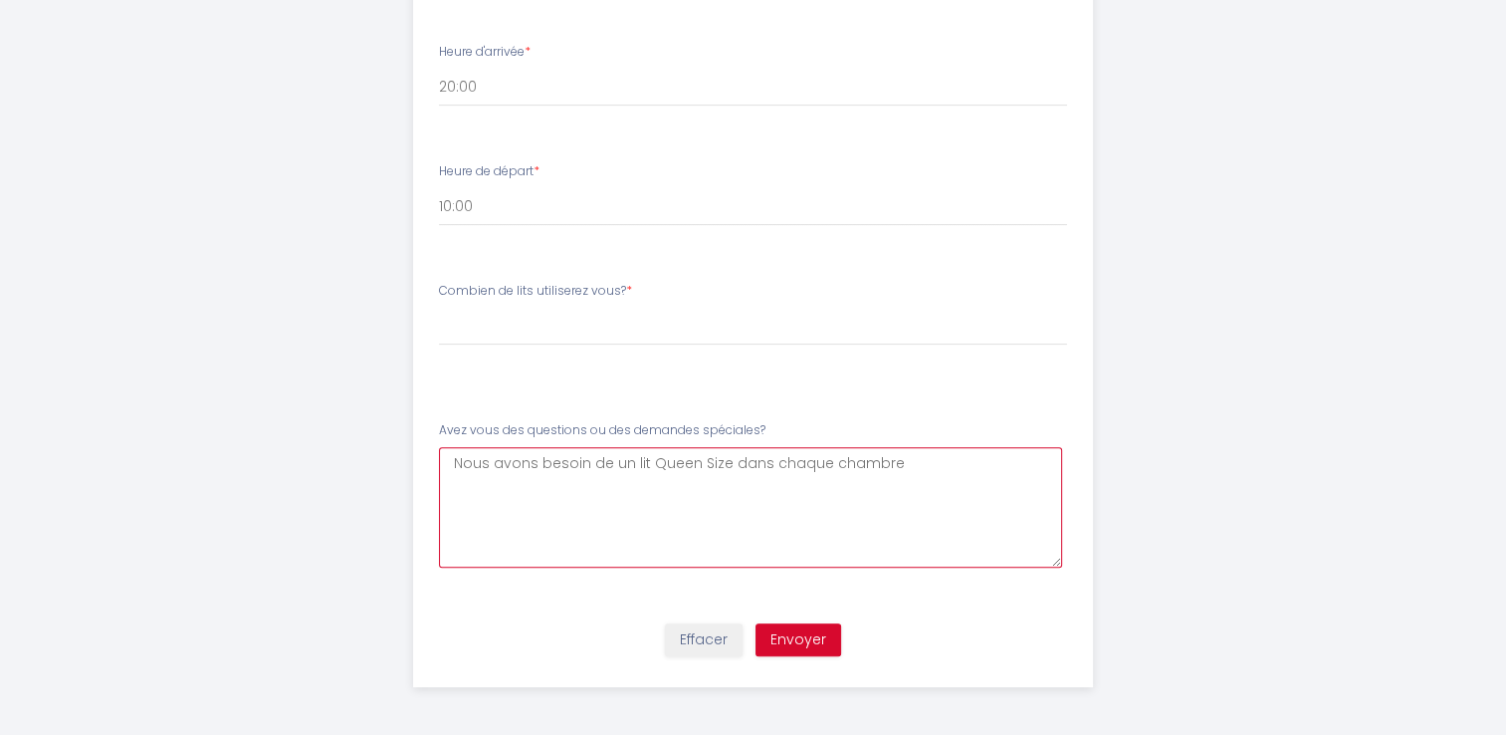
click at [722, 463] on spéciales\?5 "Nous avons besoin de un lit Queen Size dans chaque chambre" at bounding box center [750, 507] width 623 height 120
type spéciales\?5 "Nous avons besoin de un lit Queen Size ou double dans chaque chambre"
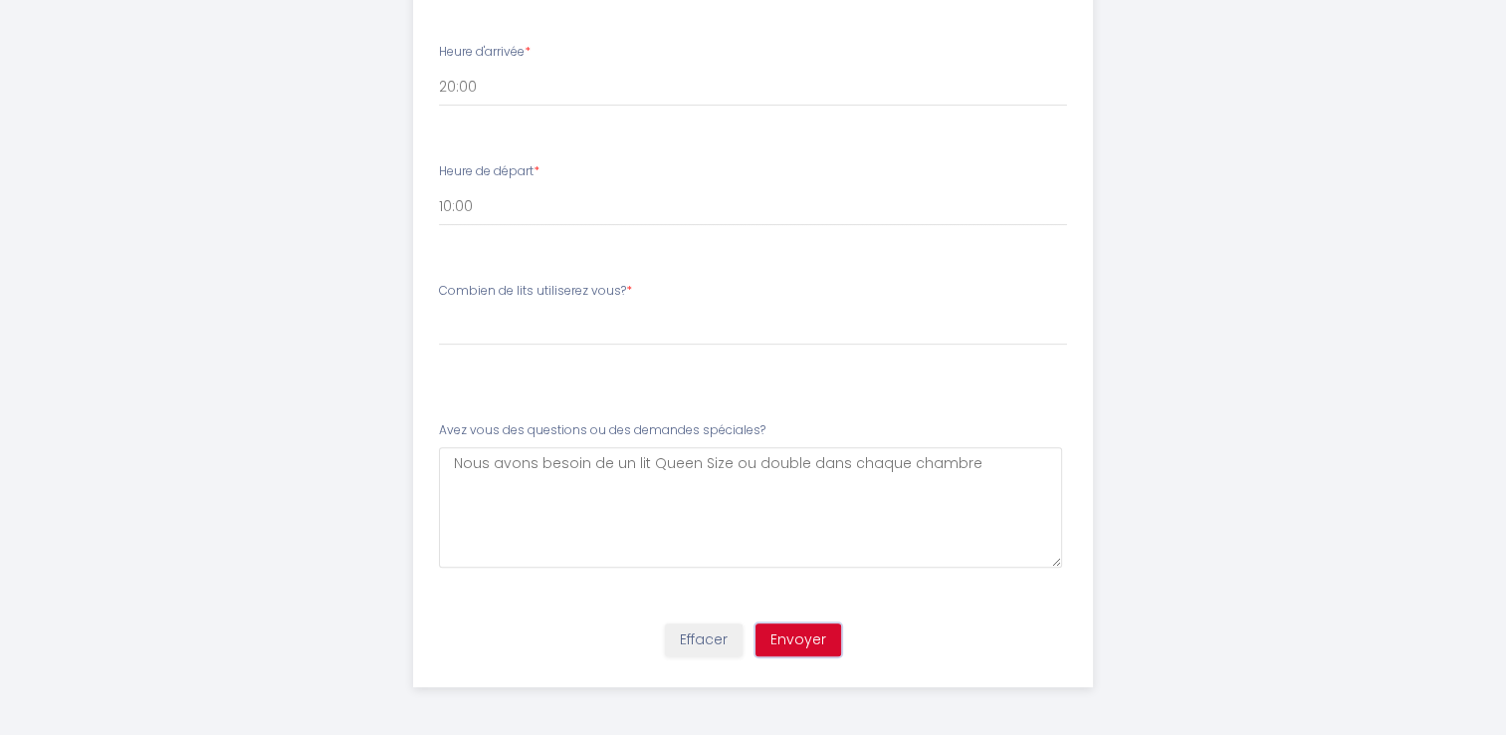
click at [812, 635] on button "Envoyer" at bounding box center [799, 640] width 86 height 34
click at [711, 346] on div "Combien de lits utiliserez vous? * [PERSON_NAME] de lits utiliserez vous? 1 lit…" at bounding box center [753, 324] width 654 height 84
click at [629, 352] on div "Combien de lits utiliserez vous? * [PERSON_NAME] de lits utiliserez vous? 1 lit…" at bounding box center [753, 324] width 654 height 84
click at [604, 287] on label "Combien de lits utiliserez vous? *" at bounding box center [535, 291] width 193 height 19
click at [597, 352] on div "Combien de lits utiliserez vous? * [PERSON_NAME] de lits utiliserez vous? 1 lit…" at bounding box center [753, 324] width 654 height 84
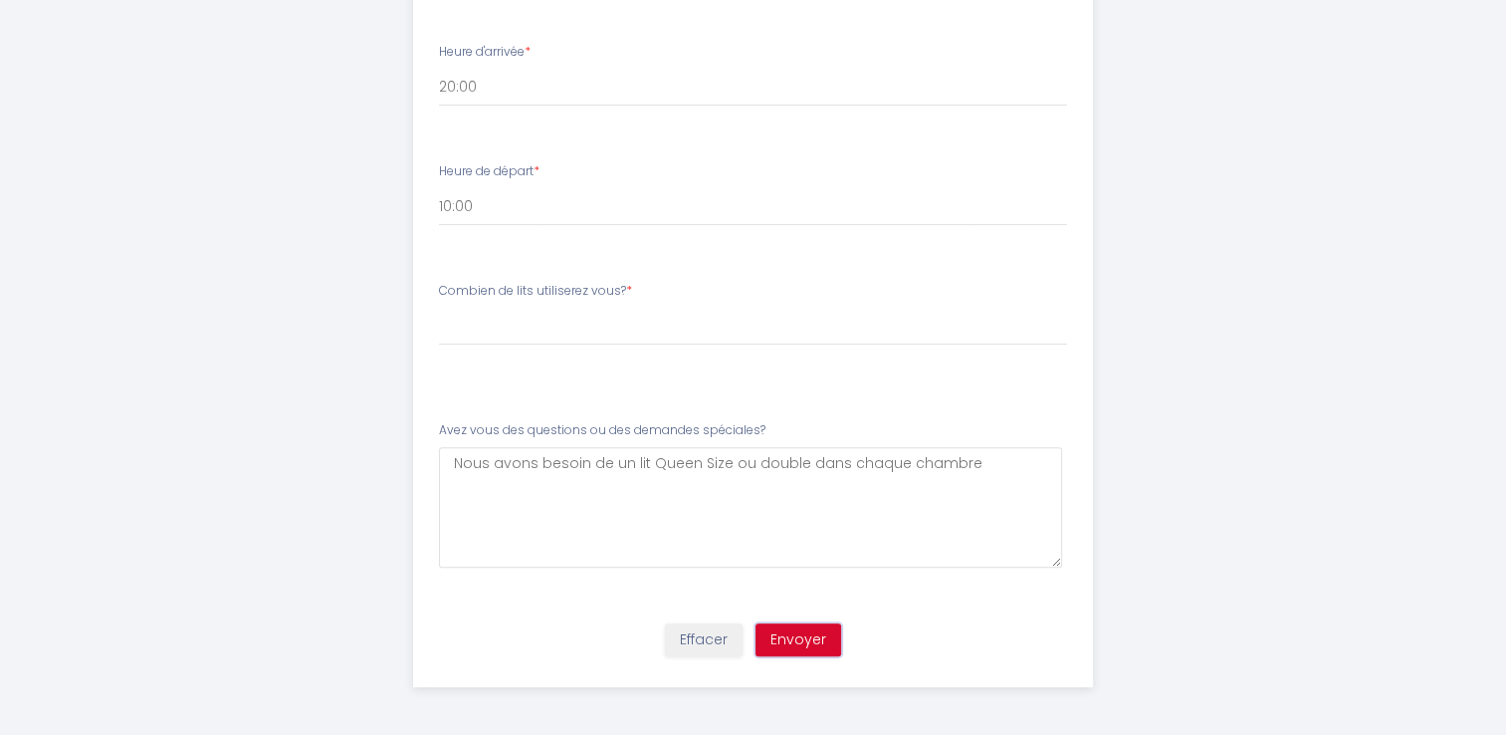
click at [805, 639] on button "Envoyer" at bounding box center [799, 640] width 86 height 34
click at [736, 379] on li "Combien de lits utiliserez vous? * [PERSON_NAME] de lits utiliserez vous? 1 lit…" at bounding box center [753, 333] width 678 height 127
click at [441, 358] on div "Combien de lits utiliserez vous? * [PERSON_NAME] de lits utiliserez vous? 1 lit…" at bounding box center [753, 324] width 654 height 84
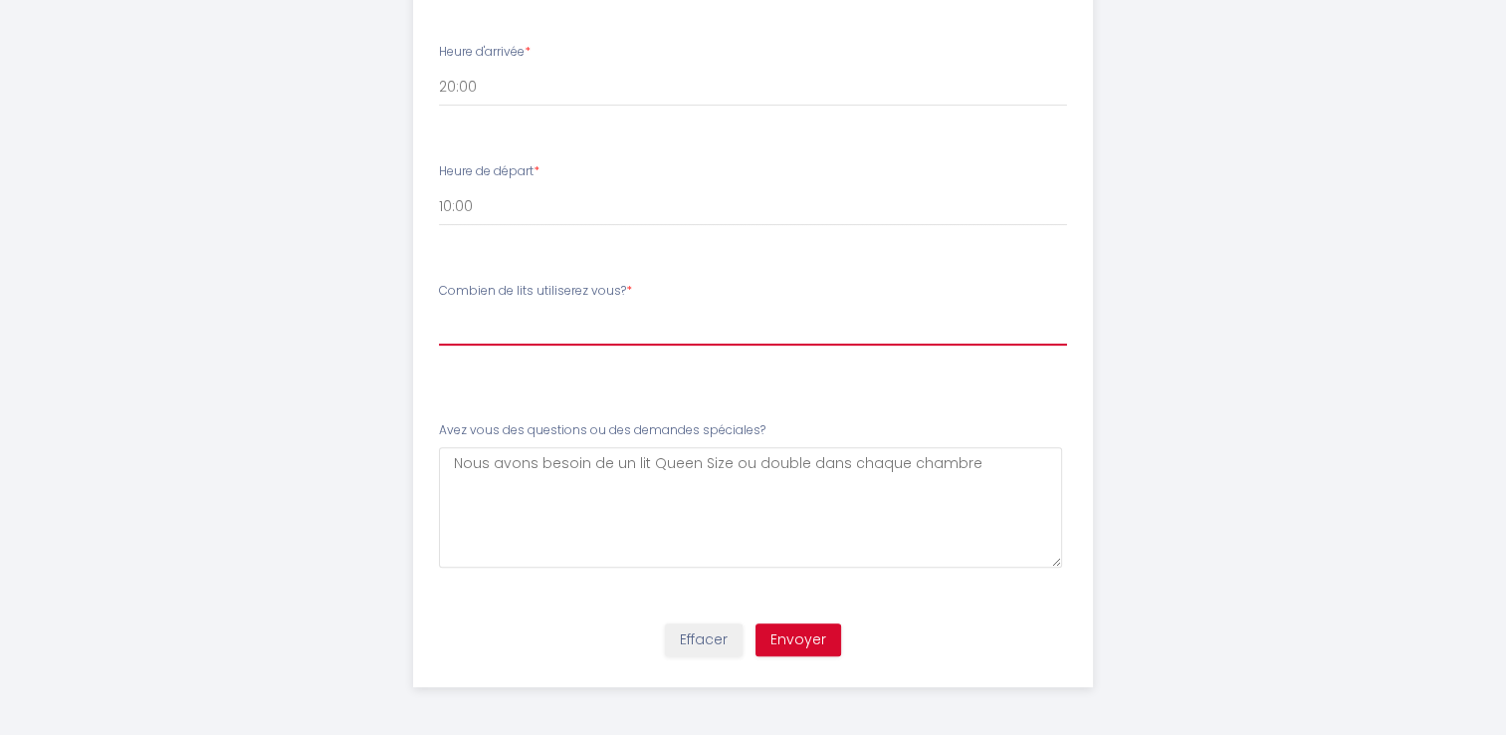
click at [448, 341] on select "[PERSON_NAME] de lits utiliserez vous? 1 lit Queen Size,1 lit Queen size+1 cana…" at bounding box center [753, 327] width 628 height 38
select select "1 lit Queen Size,1 lit Queen size+1 canapé lit simple,1 lit double,1 lit Queen …"
click at [439, 308] on select "[PERSON_NAME] de lits utiliserez vous? 1 lit Queen Size,1 lit Queen size+1 cana…" at bounding box center [753, 327] width 628 height 38
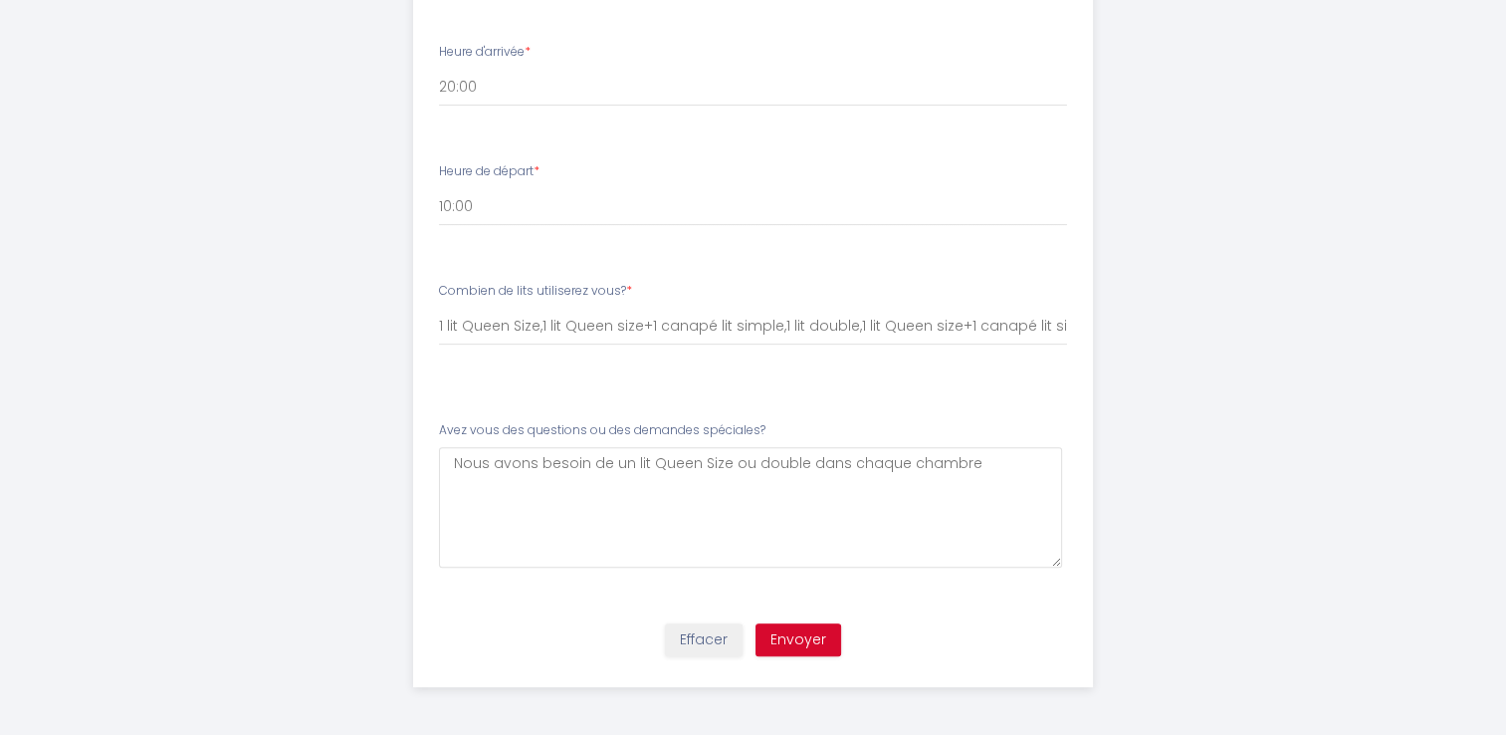
click at [498, 386] on li "Combien de lits utiliserez vous? * [PERSON_NAME] de lits utiliserez vous? 1 lit…" at bounding box center [753, 333] width 678 height 127
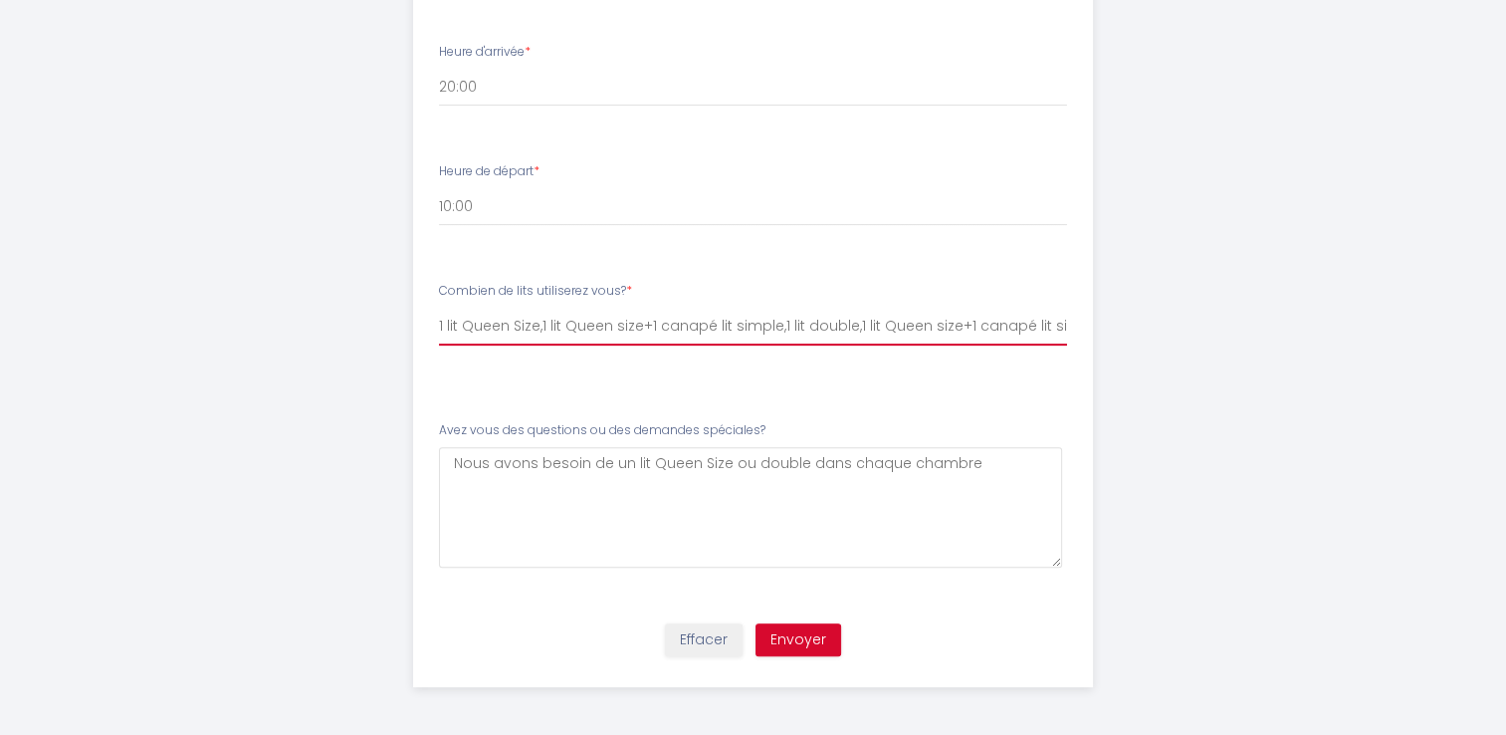
drag, startPoint x: 778, startPoint y: 326, endPoint x: 725, endPoint y: 321, distance: 53.0
click at [725, 321] on select "[PERSON_NAME] de lits utiliserez vous? 1 lit Queen Size,1 lit Queen size+1 cana…" at bounding box center [753, 327] width 628 height 38
drag, startPoint x: 441, startPoint y: 321, endPoint x: 702, endPoint y: 321, distance: 260.9
click at [702, 321] on select "[PERSON_NAME] de lits utiliserez vous? 1 lit Queen Size,1 lit Queen size+1 cana…" at bounding box center [753, 327] width 628 height 38
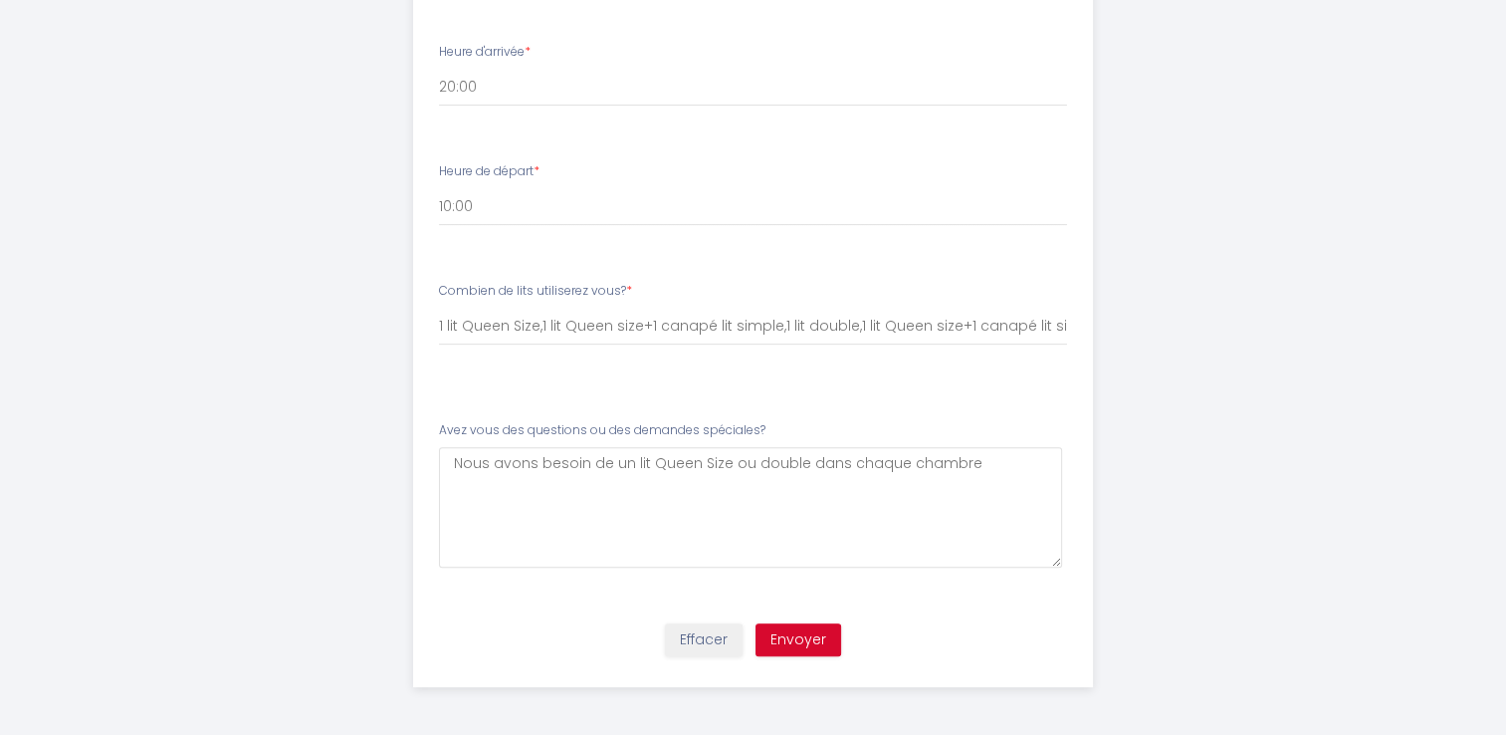
click at [797, 373] on li "Combien de lits utiliserez vous? * [PERSON_NAME] de lits utiliserez vous? 1 lit…" at bounding box center [753, 333] width 678 height 127
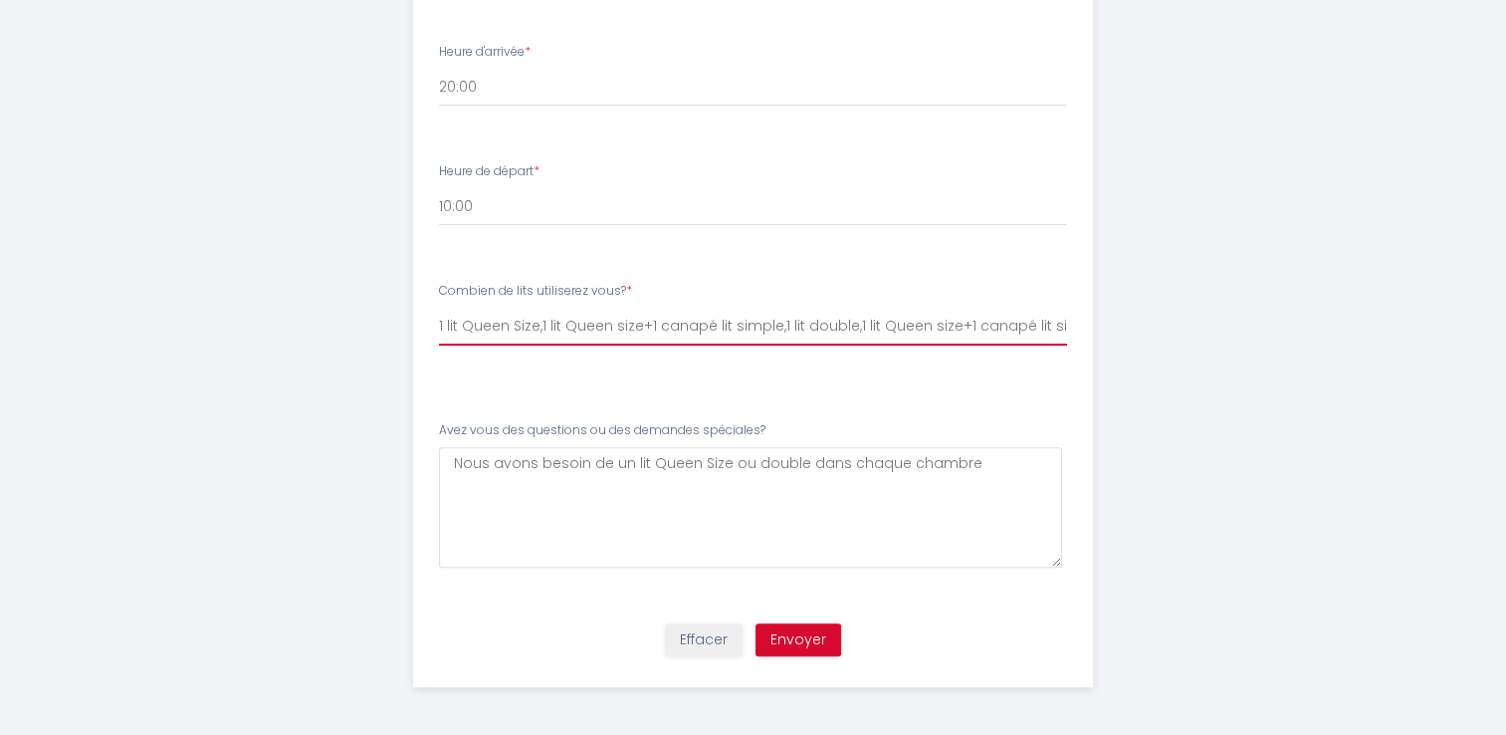
click at [769, 329] on select "[PERSON_NAME] de lits utiliserez vous? 1 lit Queen Size,1 lit Queen size+1 cana…" at bounding box center [753, 327] width 628 height 38
click at [439, 308] on select "[PERSON_NAME] de lits utiliserez vous? 1 lit Queen Size,1 lit Queen size+1 cana…" at bounding box center [753, 327] width 628 height 38
click at [700, 321] on select "[PERSON_NAME] de lits utiliserez vous? 1 lit Queen Size,1 lit Queen size+1 cana…" at bounding box center [753, 327] width 628 height 38
click at [601, 323] on select "[PERSON_NAME] de lits utiliserez vous? 1 lit Queen Size,1 lit Queen size+1 cana…" at bounding box center [753, 327] width 628 height 38
click at [899, 322] on select "[PERSON_NAME] de lits utiliserez vous? 1 lit Queen Size,1 lit Queen size+1 cana…" at bounding box center [753, 327] width 628 height 38
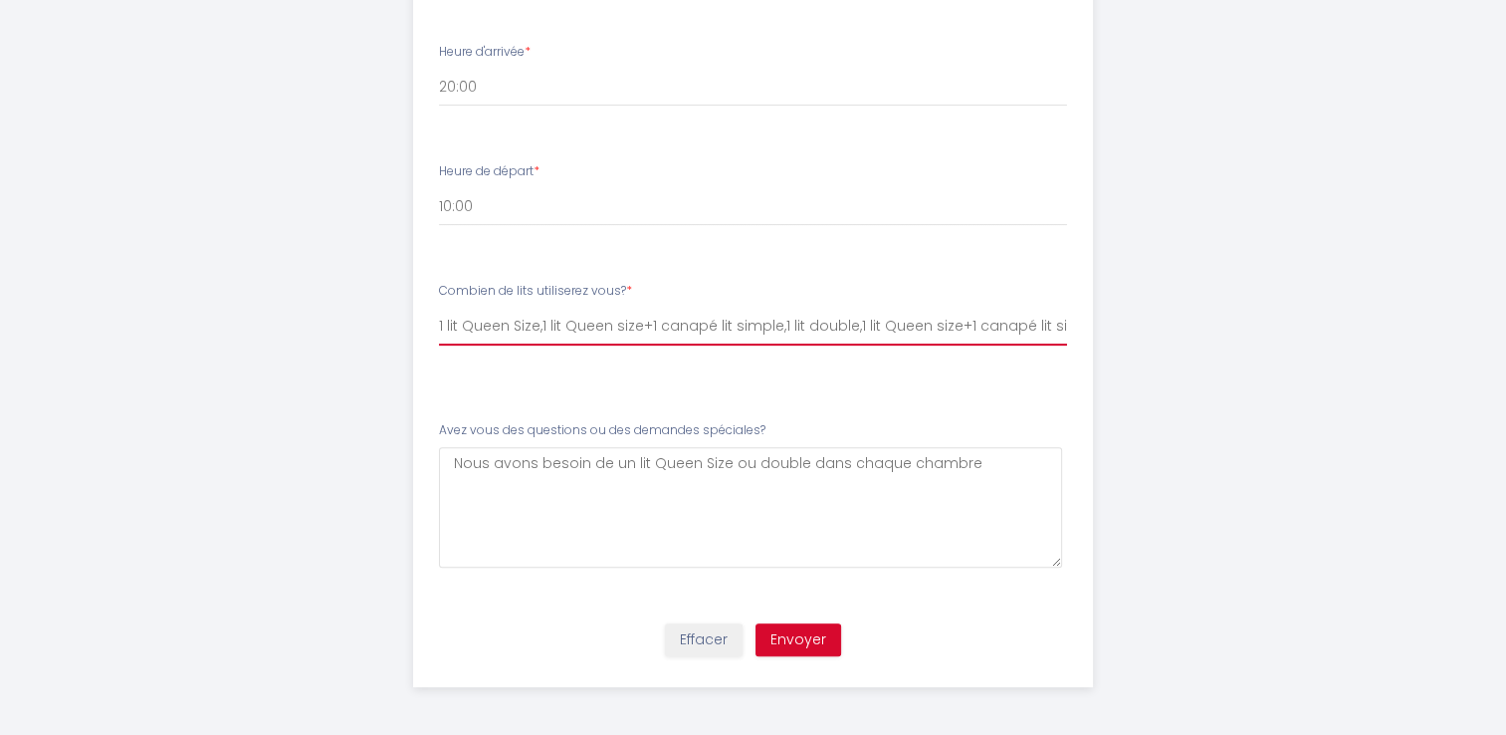
click at [1034, 325] on select "[PERSON_NAME] de lits utiliserez vous? 1 lit Queen Size,1 lit Queen size+1 cana…" at bounding box center [753, 327] width 628 height 38
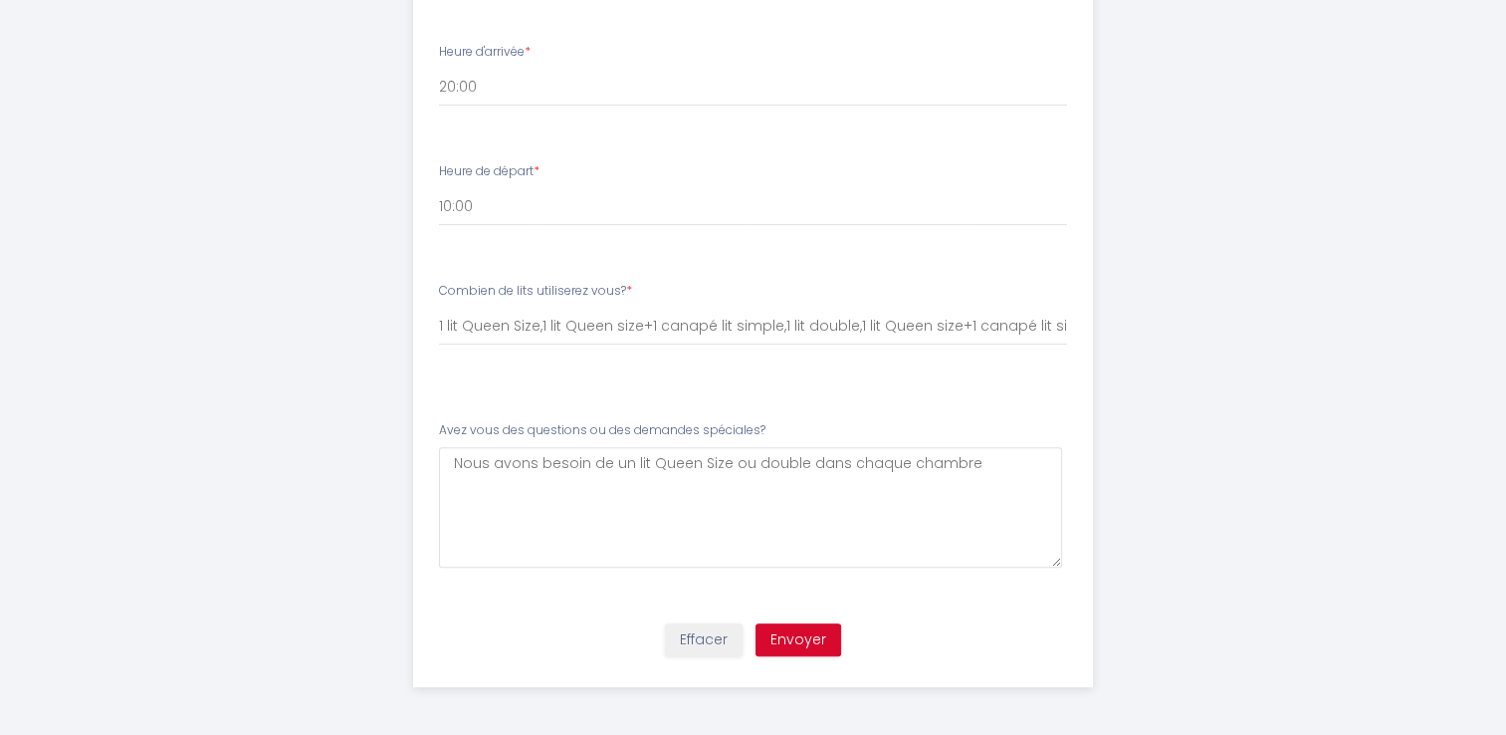
drag, startPoint x: 1067, startPoint y: 325, endPoint x: 937, endPoint y: 315, distance: 130.8
click at [937, 315] on div "Combien de lits utiliserez vous? * [PERSON_NAME] de lits utiliserez vous? 1 lit…" at bounding box center [753, 324] width 654 height 84
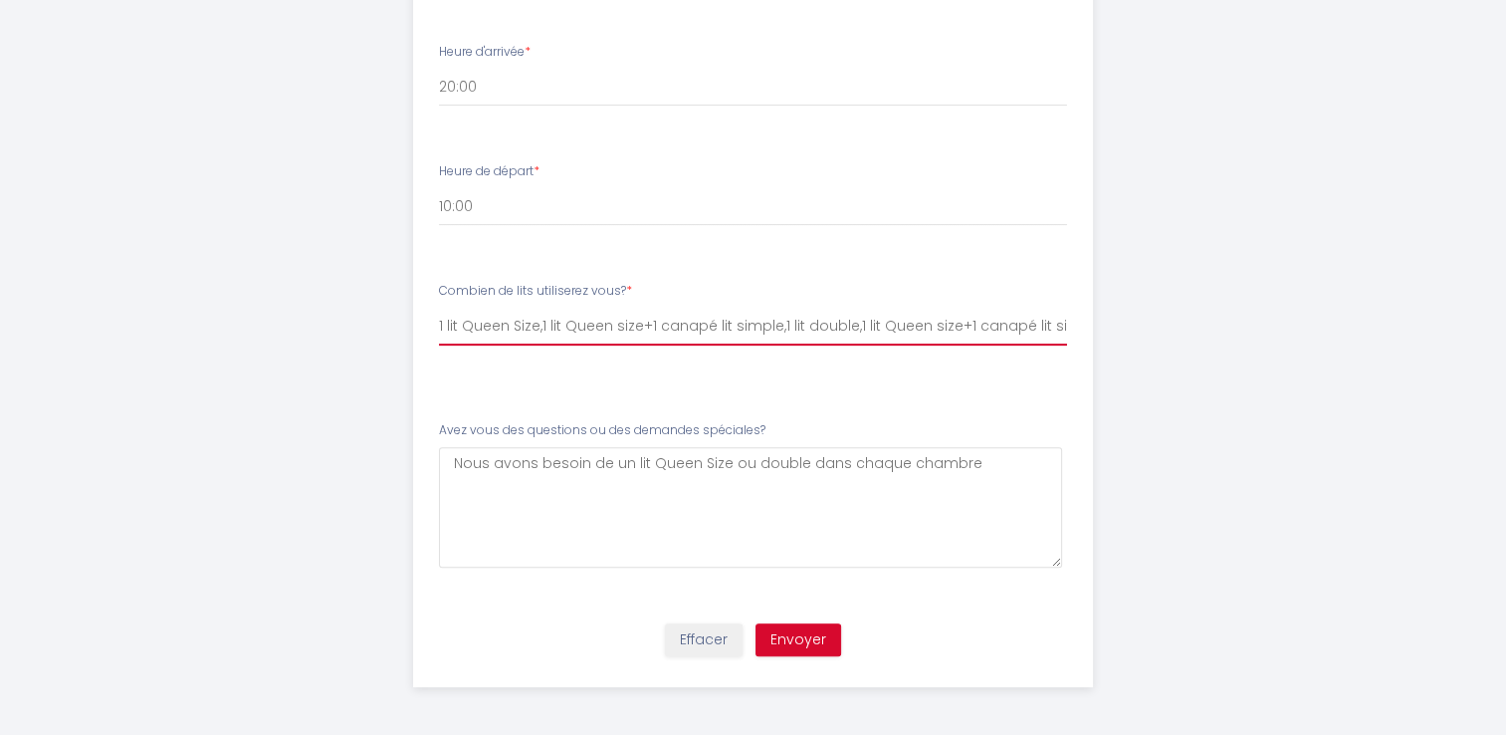
click at [771, 321] on select "[PERSON_NAME] de lits utiliserez vous? 1 lit Queen Size,1 lit Queen size+1 cana…" at bounding box center [753, 327] width 628 height 38
click at [439, 308] on select "[PERSON_NAME] de lits utiliserez vous? 1 lit Queen Size,1 lit Queen size+1 cana…" at bounding box center [753, 327] width 628 height 38
click at [701, 319] on select "[PERSON_NAME] de lits utiliserez vous? 1 lit Queen Size,1 lit Queen size+1 cana…" at bounding box center [753, 327] width 628 height 38
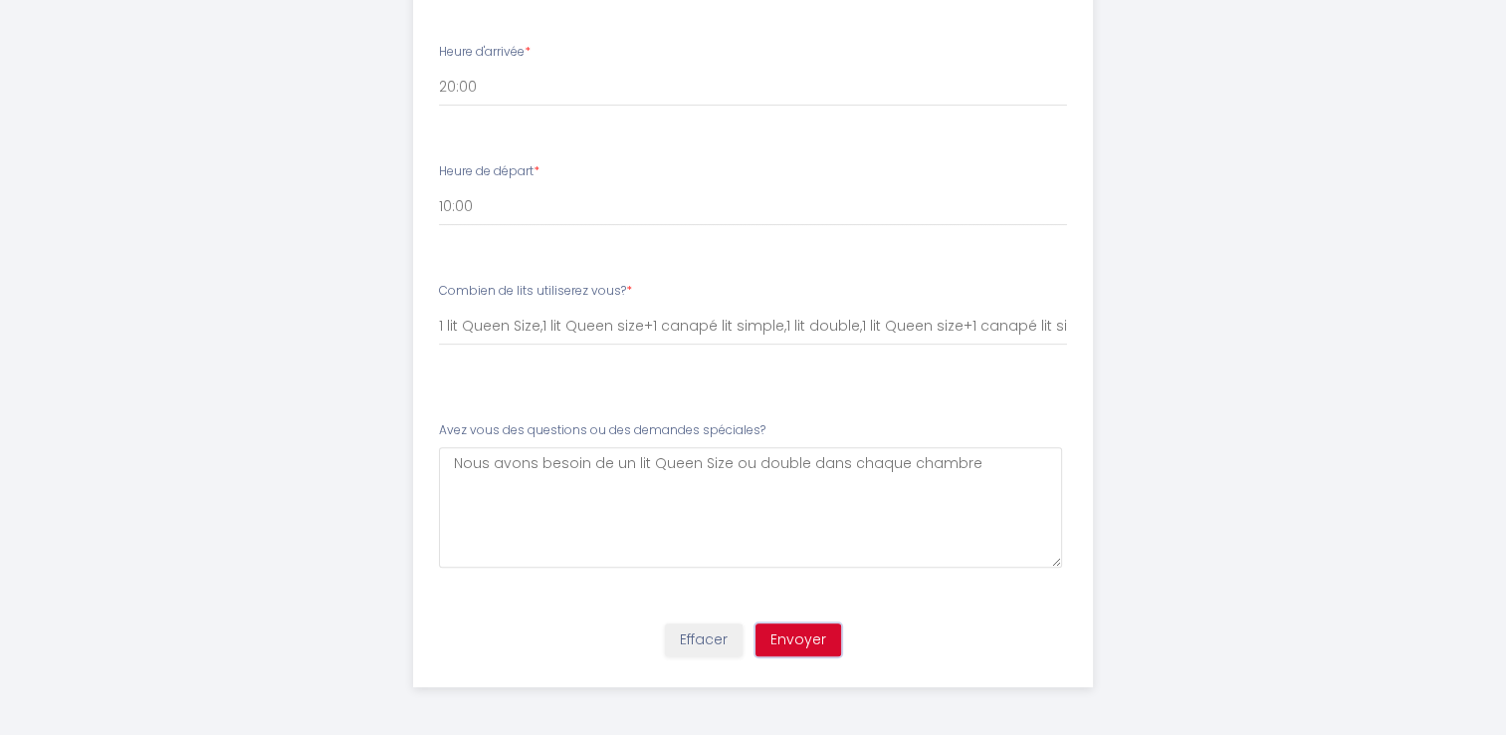
click at [805, 642] on button "Envoyer" at bounding box center [799, 640] width 86 height 34
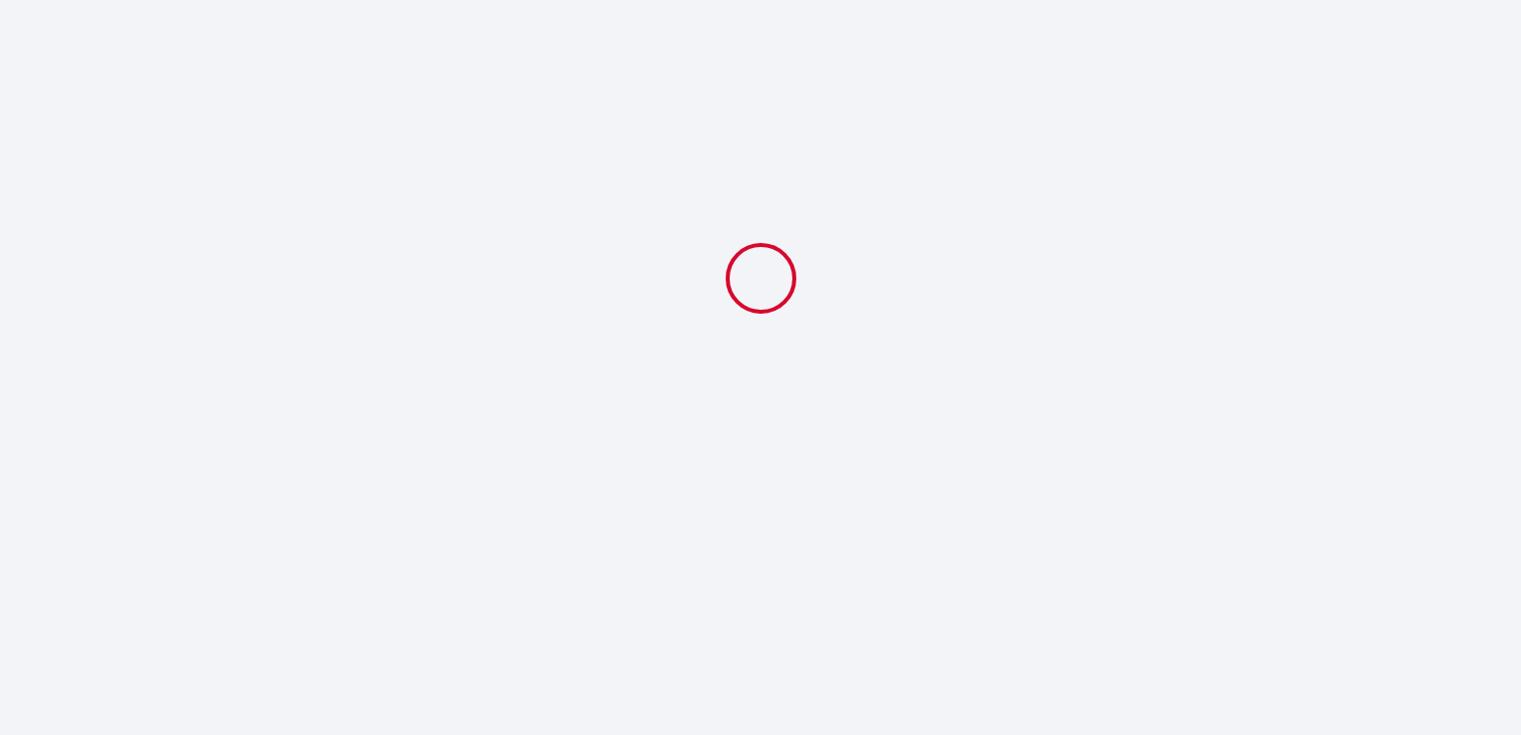
select select "20:00"
select select "10:00"
select select "1 lit Queen Size,1 lit Queen size+1 canapé lit simple,1 lit double,1 lit Queen …"
